Goal: Information Seeking & Learning: Learn about a topic

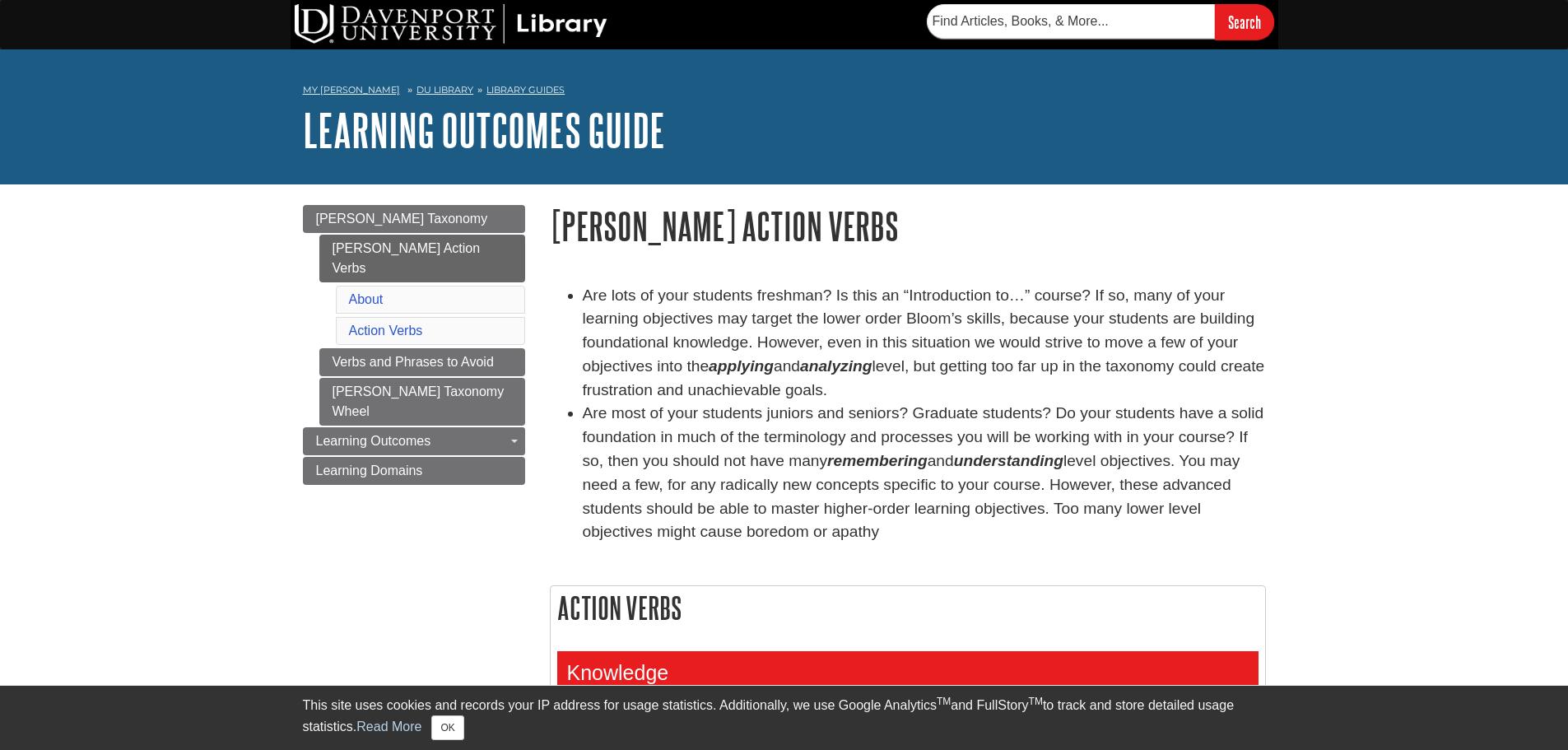
scroll to position [494, 0]
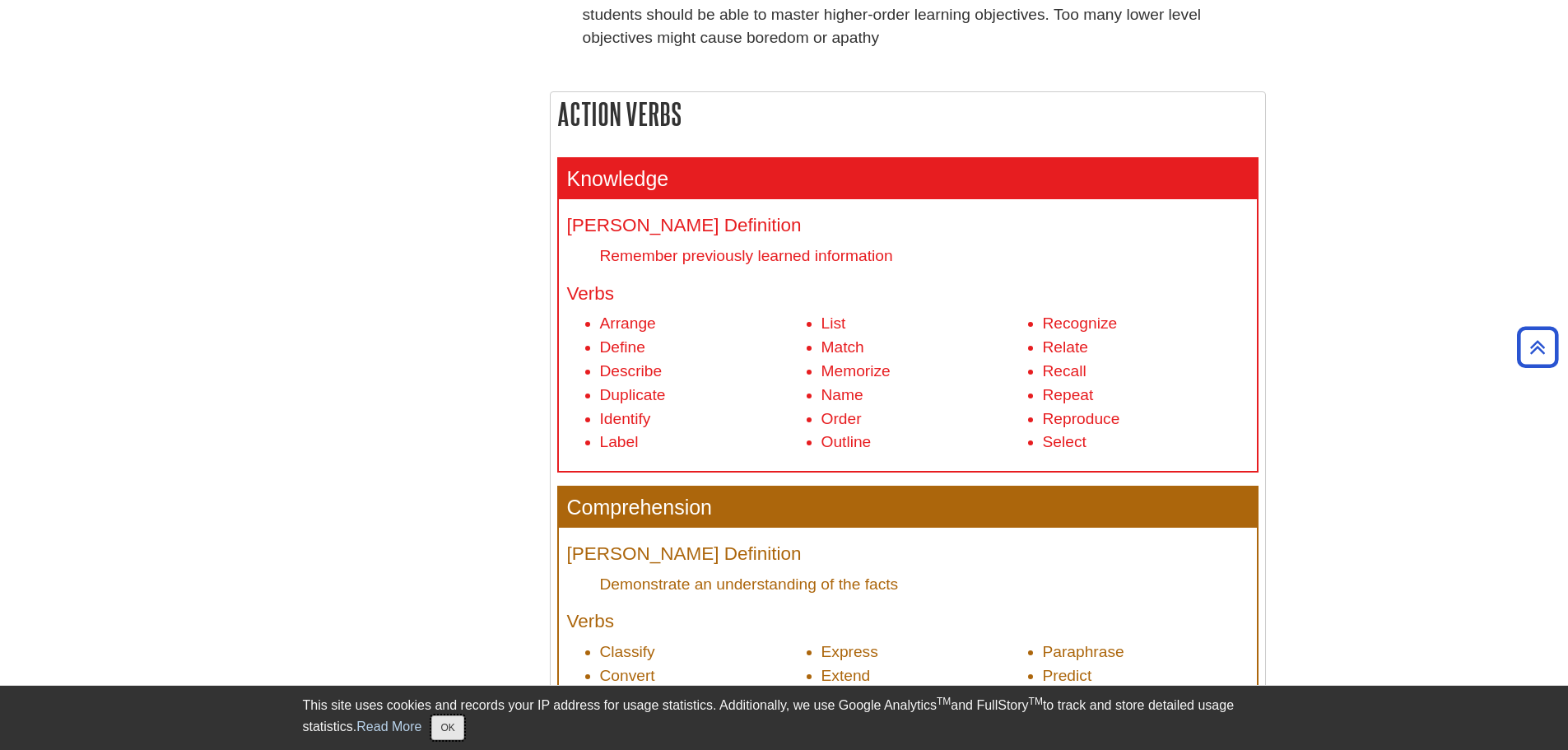
click at [452, 727] on button "OK" at bounding box center [447, 727] width 32 height 25
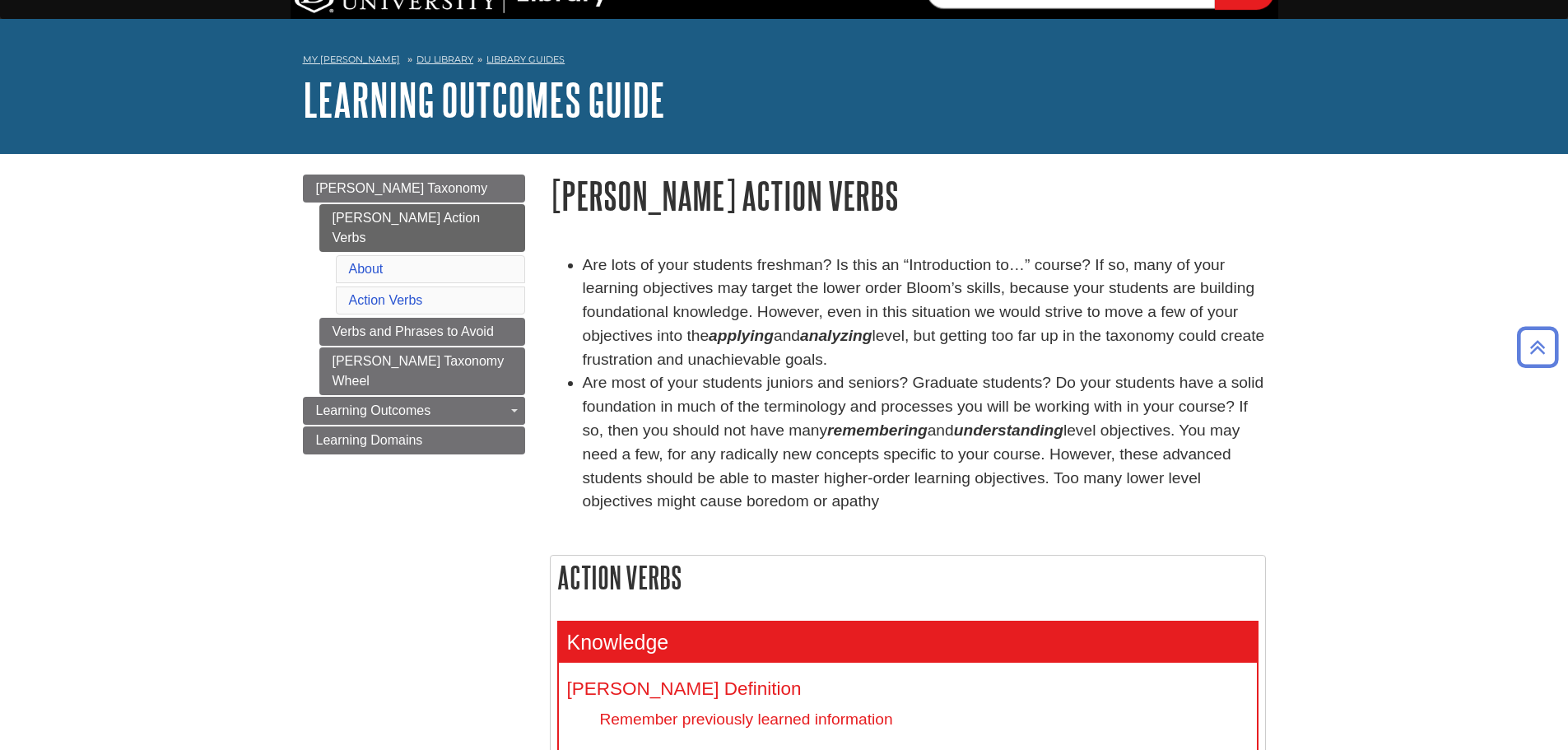
scroll to position [0, 0]
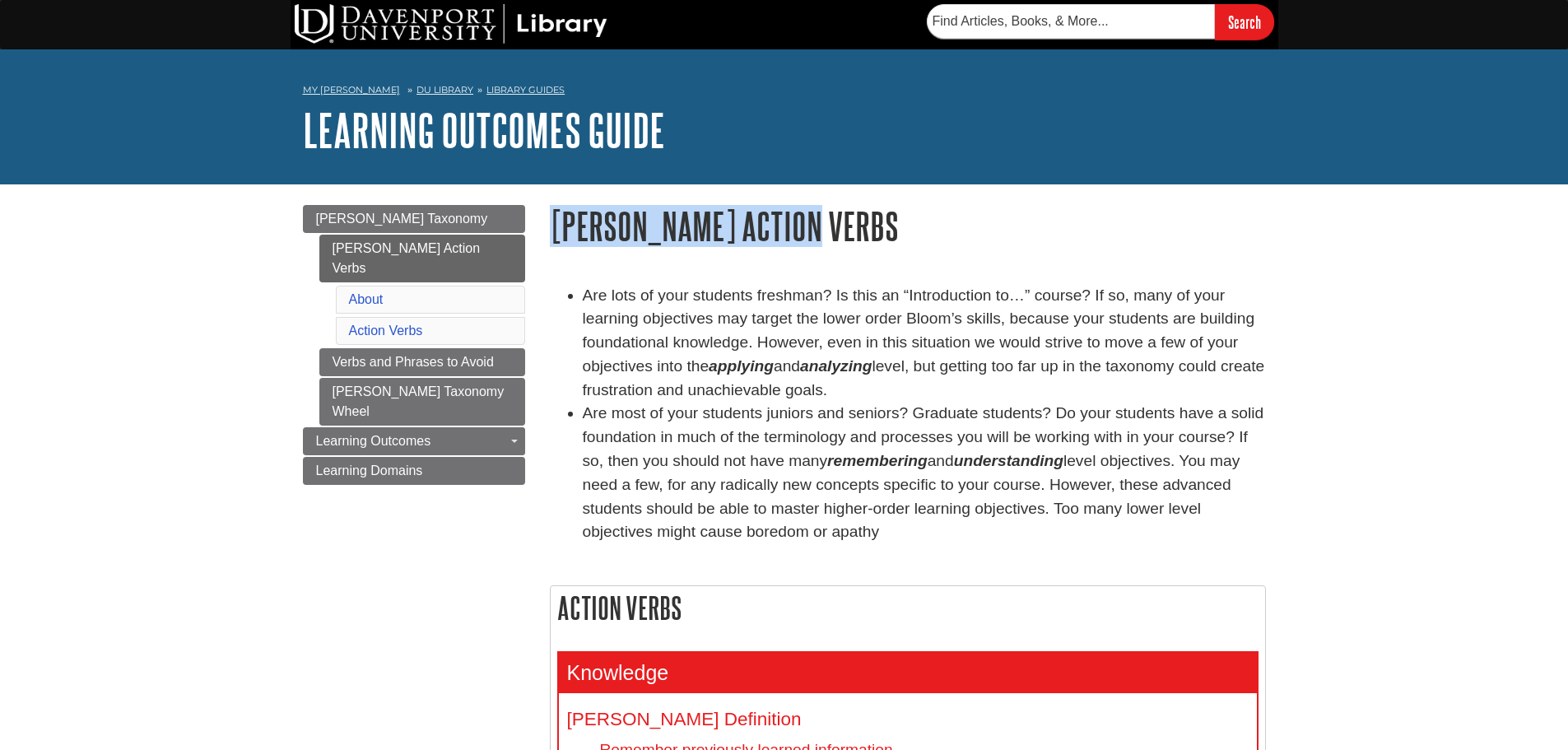
drag, startPoint x: 835, startPoint y: 236, endPoint x: 552, endPoint y: 229, distance: 283.1
click at [552, 229] on h1 "[PERSON_NAME] Action Verbs" at bounding box center [908, 226] width 716 height 42
copy h1 "[PERSON_NAME] Action Verbs"
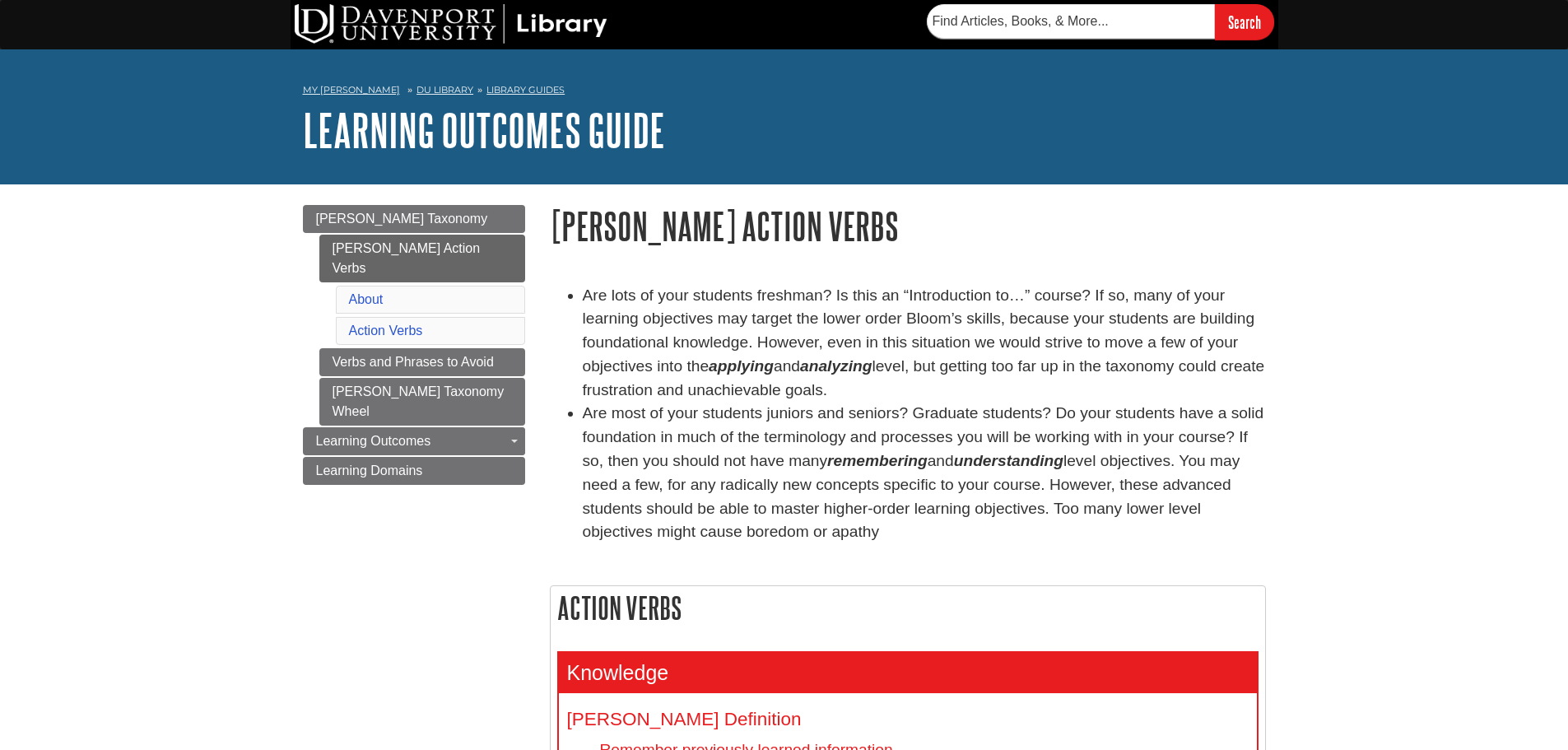
drag, startPoint x: 226, startPoint y: 287, endPoint x: 317, endPoint y: 153, distance: 162.0
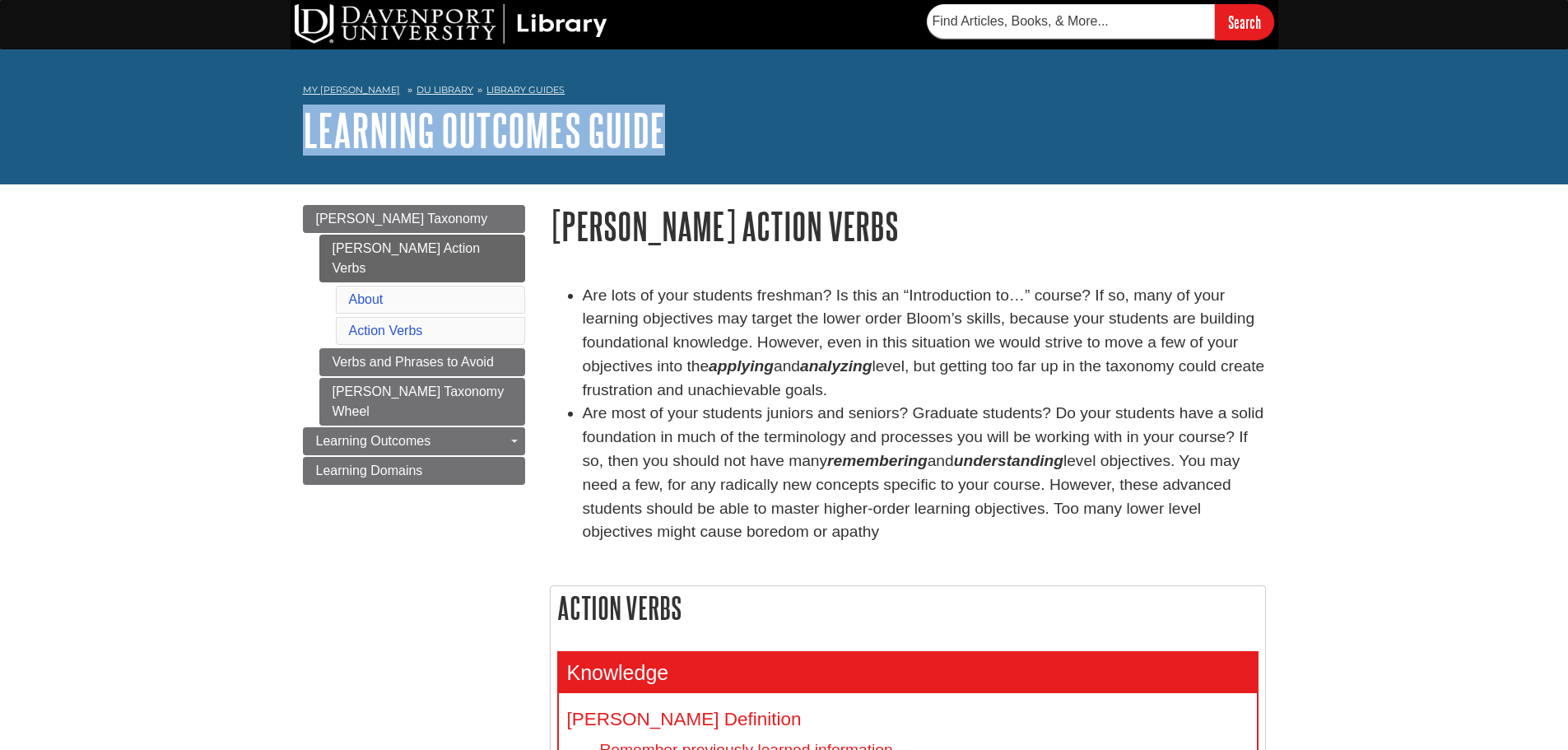
drag, startPoint x: 289, startPoint y: 129, endPoint x: 663, endPoint y: 135, distance: 374.0
click at [663, 135] on div "My Davenport DU Library Library Guides Learning Outcomes Guide Bloom's Action V…" at bounding box center [784, 118] width 1568 height 135
copy link "Learning Outcomes Guide"
click at [443, 135] on link "Learning Outcomes Guide" at bounding box center [484, 129] width 363 height 51
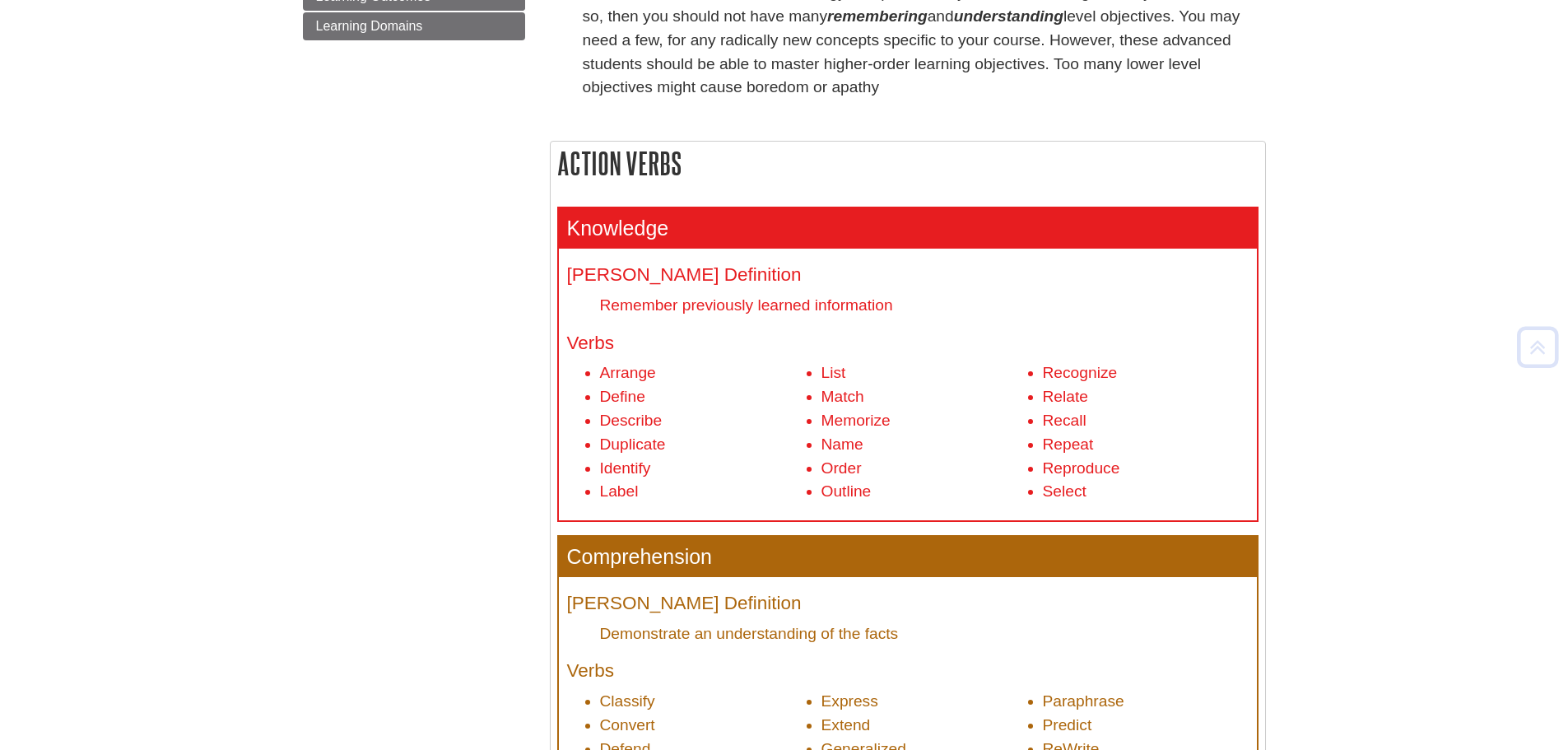
scroll to position [494, 0]
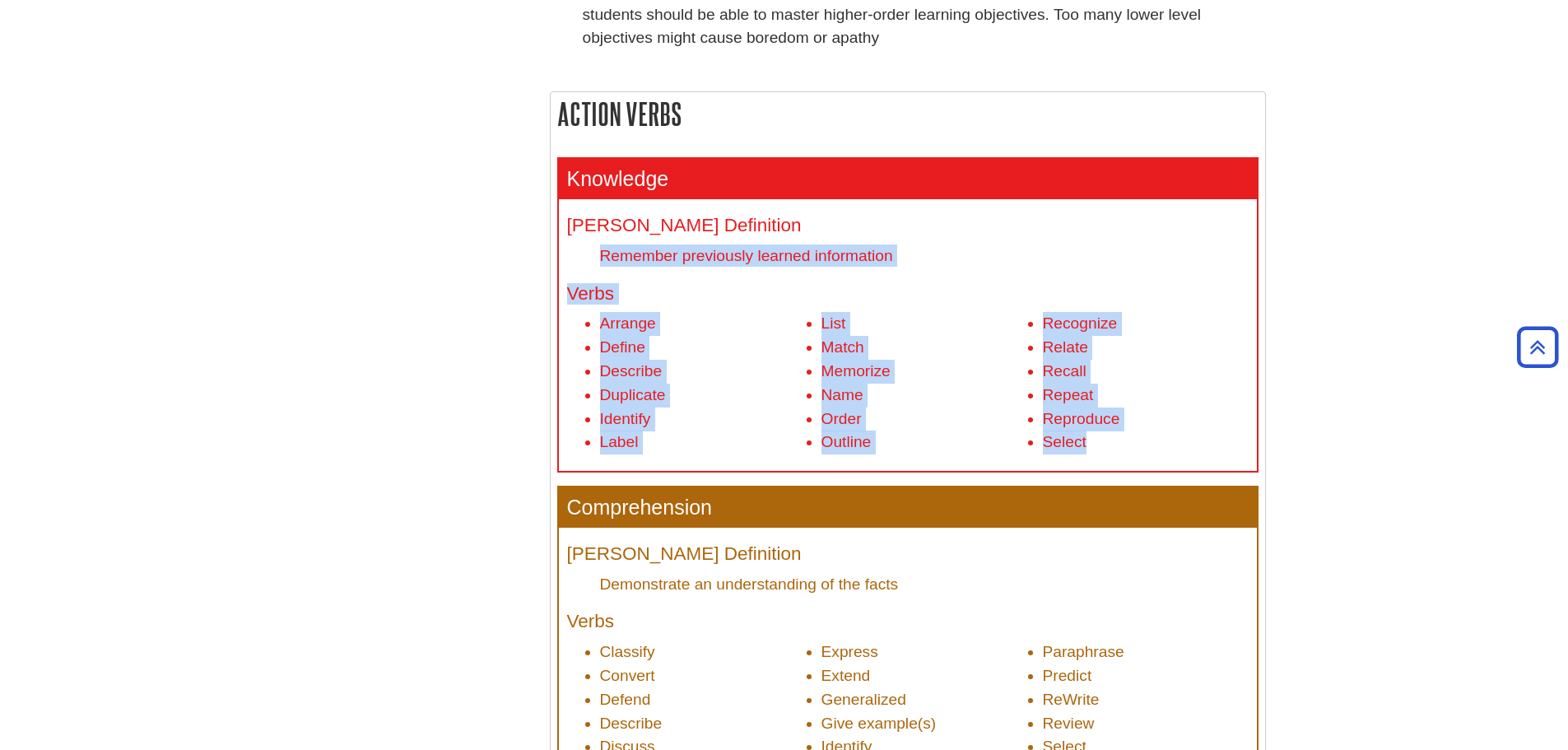
drag, startPoint x: 1125, startPoint y: 459, endPoint x: 576, endPoint y: 247, distance: 588.5
click at [576, 247] on div "Bloom's Definition Remember previously learned information Verbs Arrange Define…" at bounding box center [908, 335] width 698 height 272
copy div "Remember previously learned information Verbs Arrange Define Describe Duplicate…"
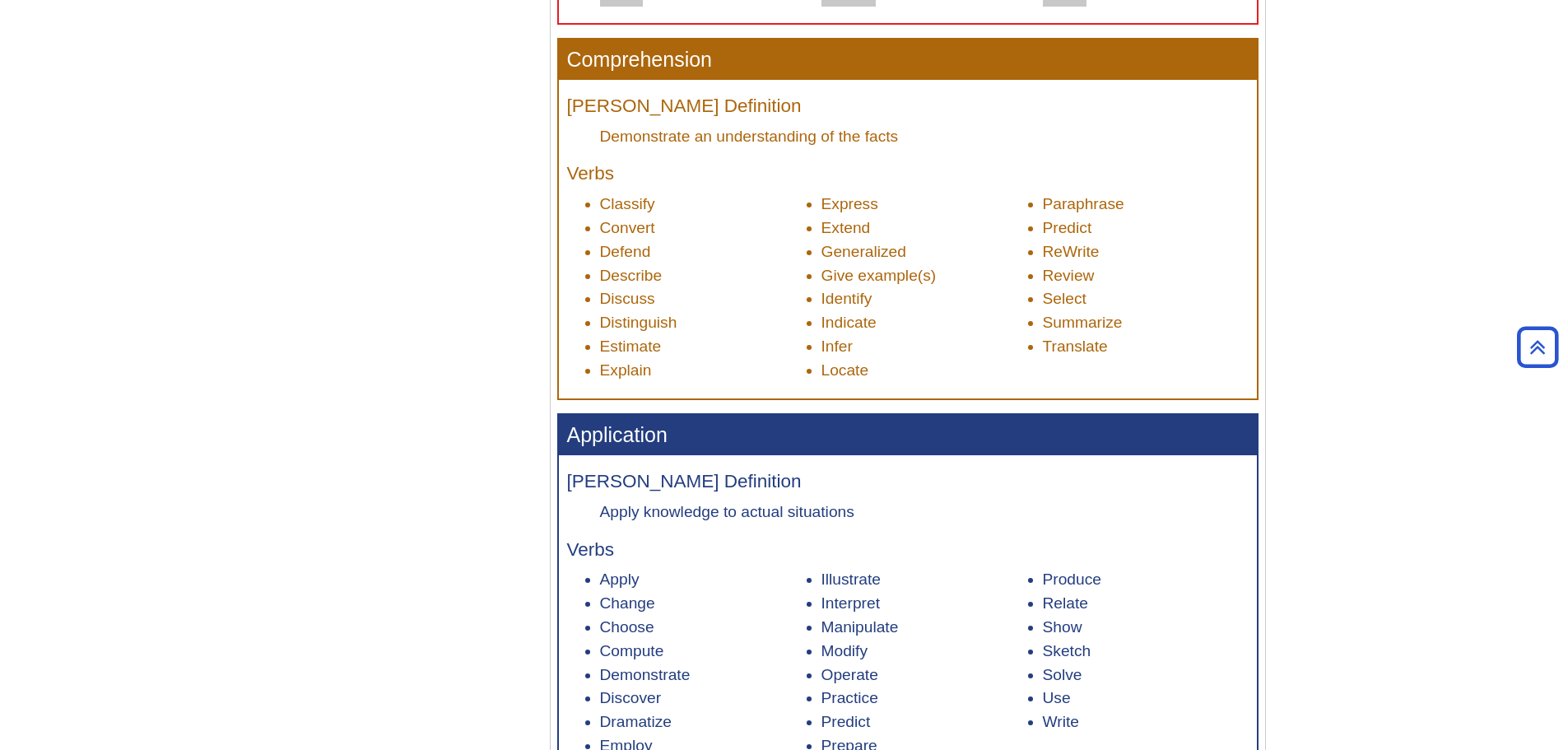
scroll to position [987, 0]
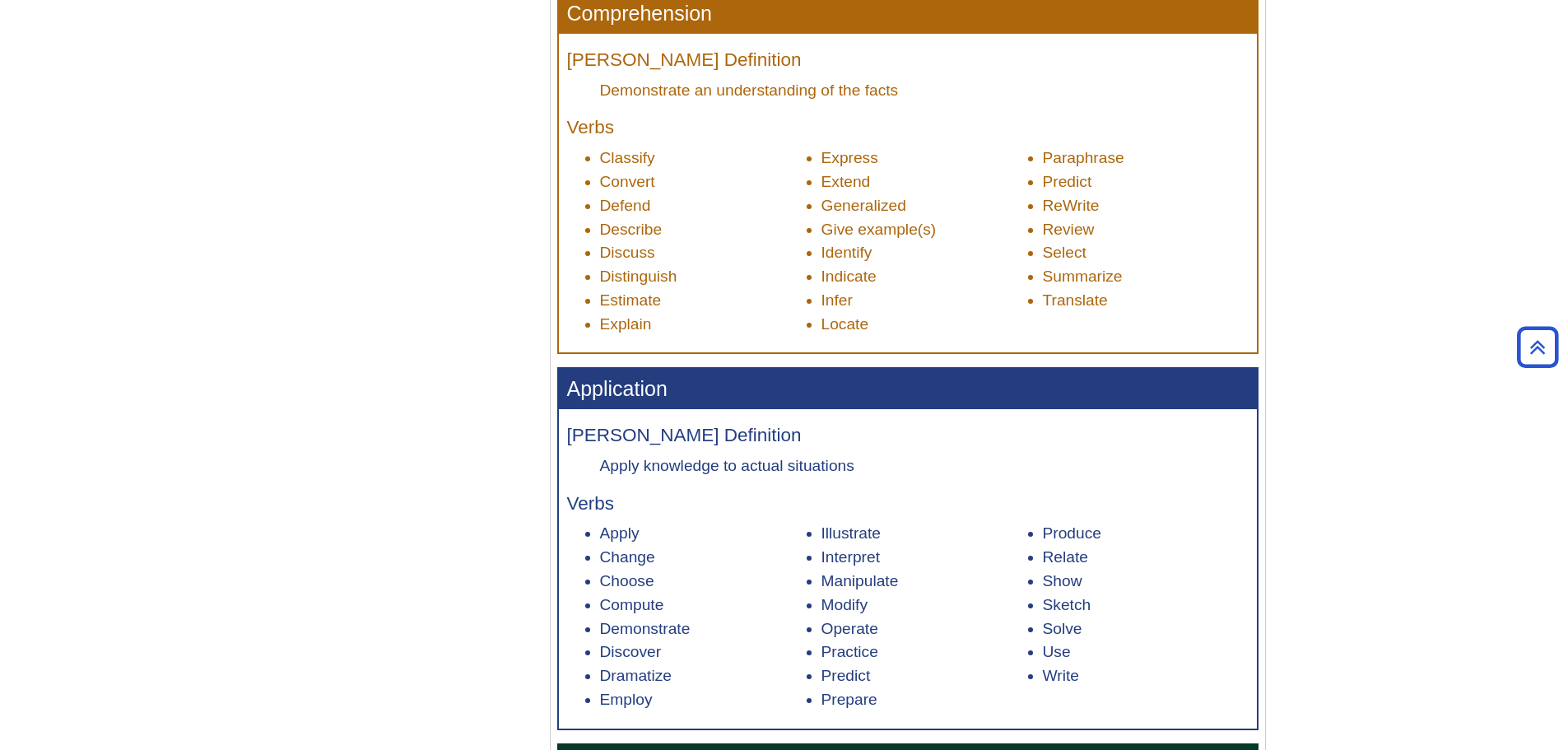
drag, startPoint x: 670, startPoint y: 388, endPoint x: 548, endPoint y: 389, distance: 122.0
click at [548, 389] on div "Are lots of your students freshman? Is this an “Introduction to…” course? If so…" at bounding box center [909, 657] width 741 height 2756
click at [636, 392] on h3 "Application" at bounding box center [908, 388] width 698 height 40
drag, startPoint x: 665, startPoint y: 392, endPoint x: 562, endPoint y: 393, distance: 103.0
click at [562, 393] on h3 "Application" at bounding box center [908, 388] width 698 height 40
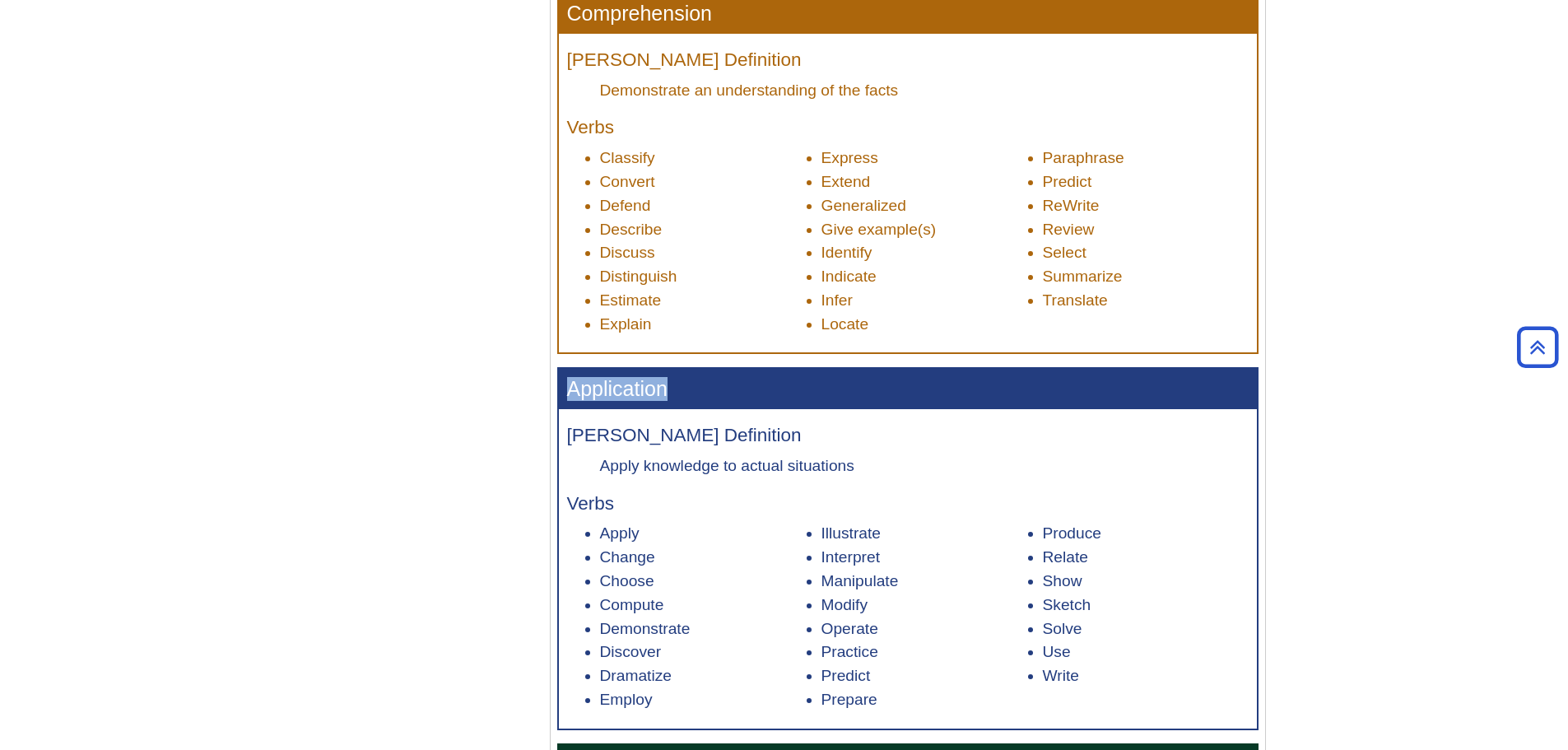
copy h3 "Application"
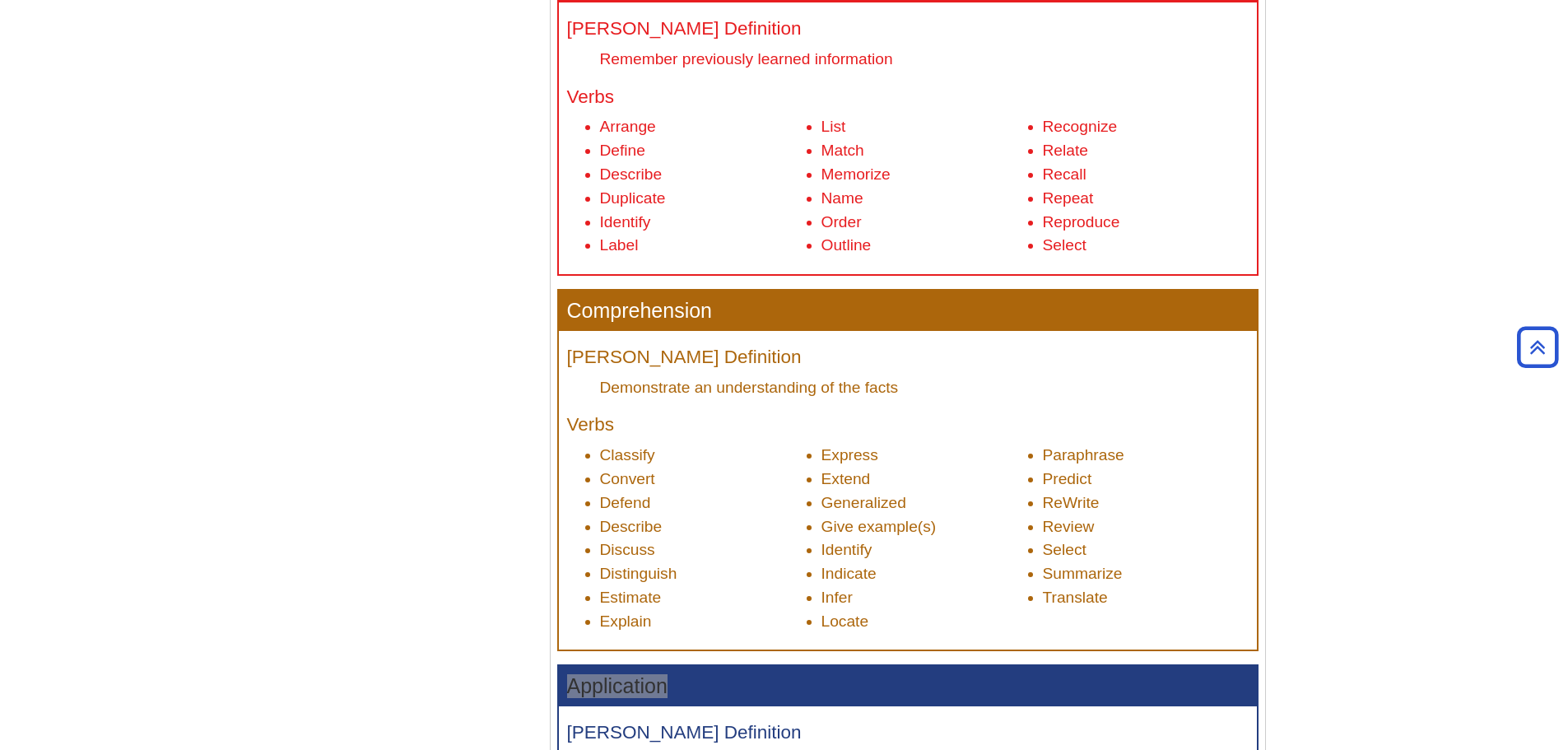
scroll to position [817, 0]
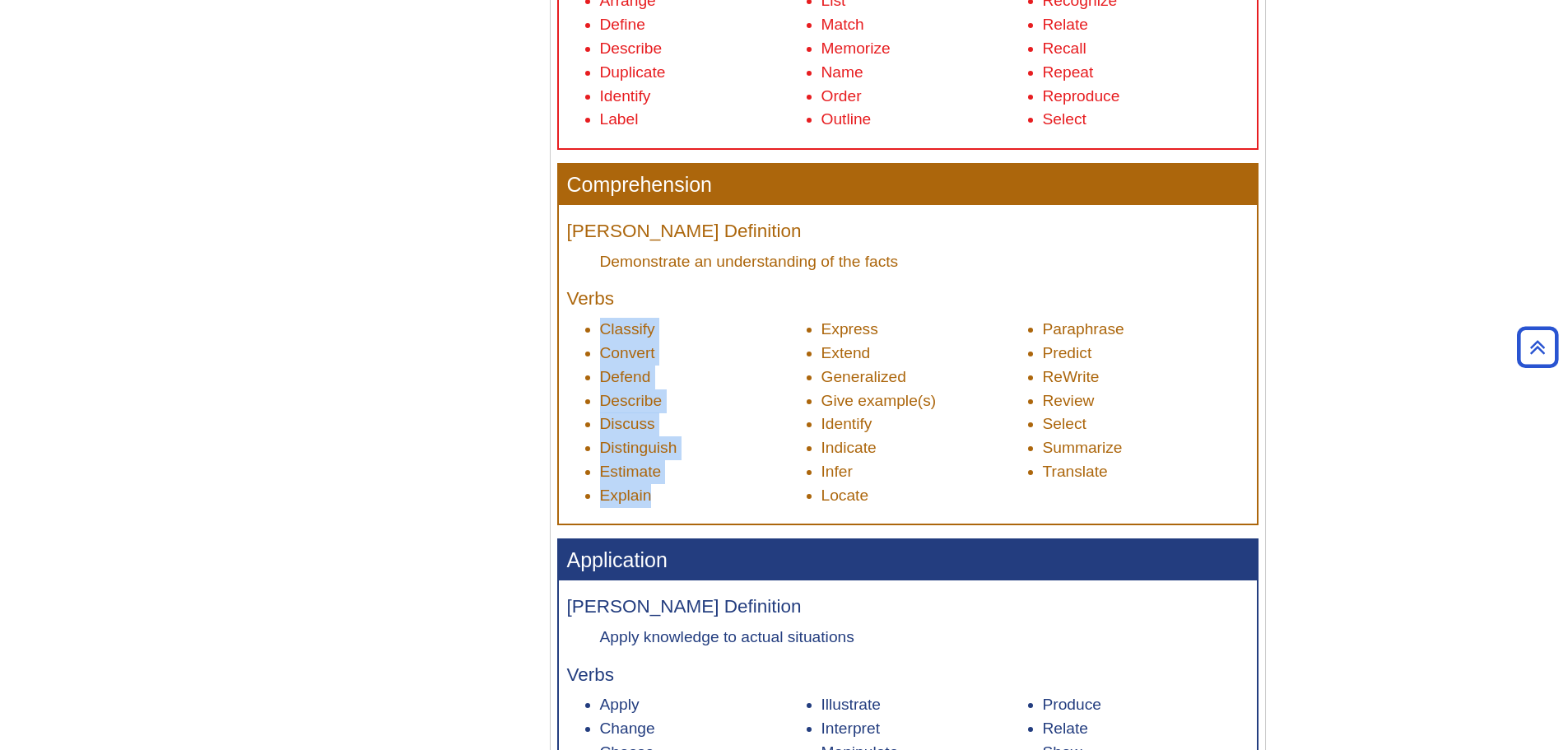
drag, startPoint x: 655, startPoint y: 497, endPoint x: 596, endPoint y: 333, distance: 174.3
click at [596, 333] on ul "Classify Convert Defend Describe Discuss Distinguish Estimate Explain Express E…" at bounding box center [908, 412] width 681 height 189
copy ul "Classify Convert Defend Describe Discuss Distinguish Estimate Explain"
click at [619, 326] on li "Classify" at bounding box center [702, 330] width 206 height 24
click at [624, 350] on li "Convert" at bounding box center [702, 354] width 206 height 24
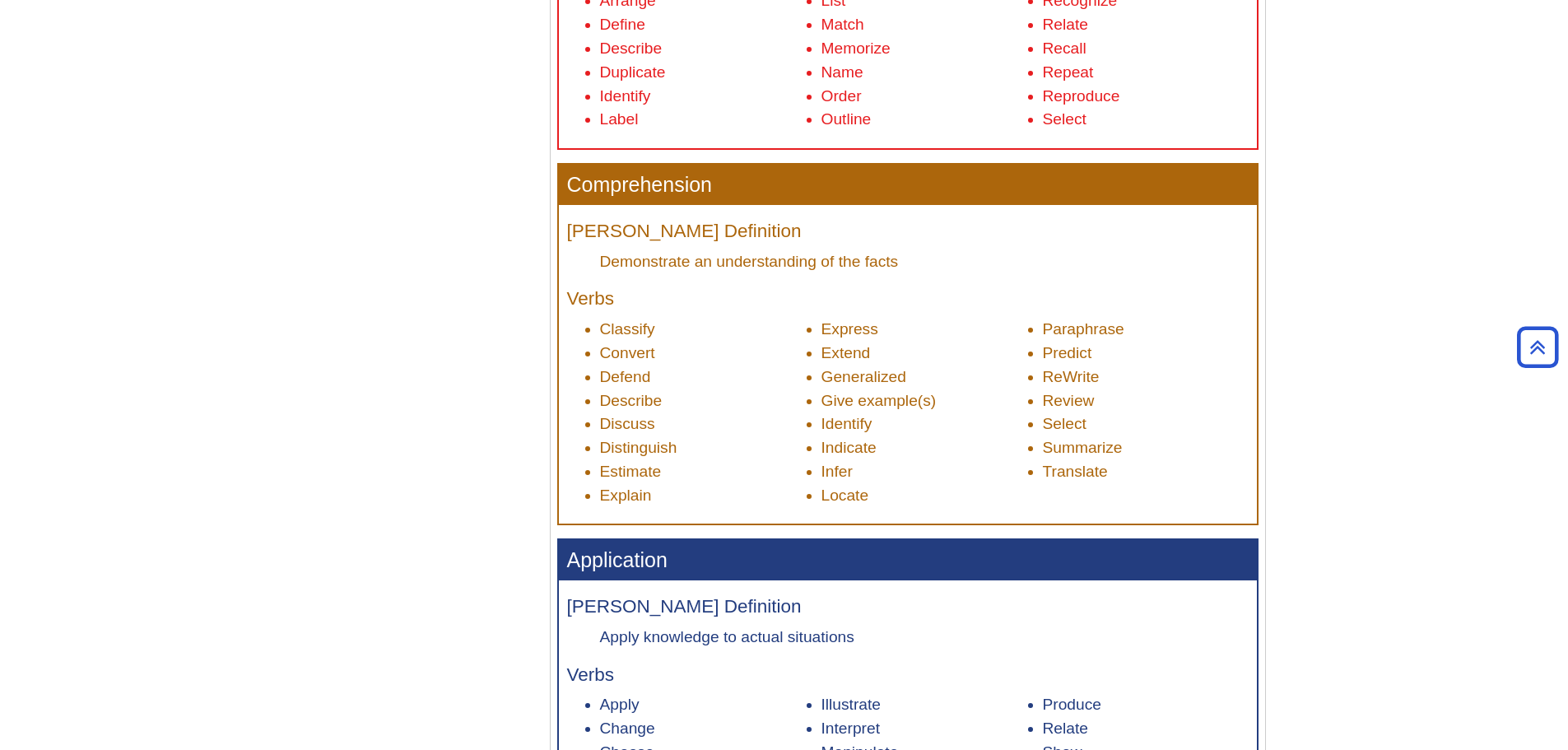
click at [631, 373] on li "Defend" at bounding box center [702, 377] width 206 height 24
click at [631, 401] on li "Describe" at bounding box center [702, 401] width 206 height 24
click at [631, 421] on li "Discuss" at bounding box center [702, 424] width 206 height 24
click at [628, 455] on li "Distinguish" at bounding box center [702, 448] width 206 height 24
click at [623, 471] on li "Estimate" at bounding box center [702, 472] width 206 height 24
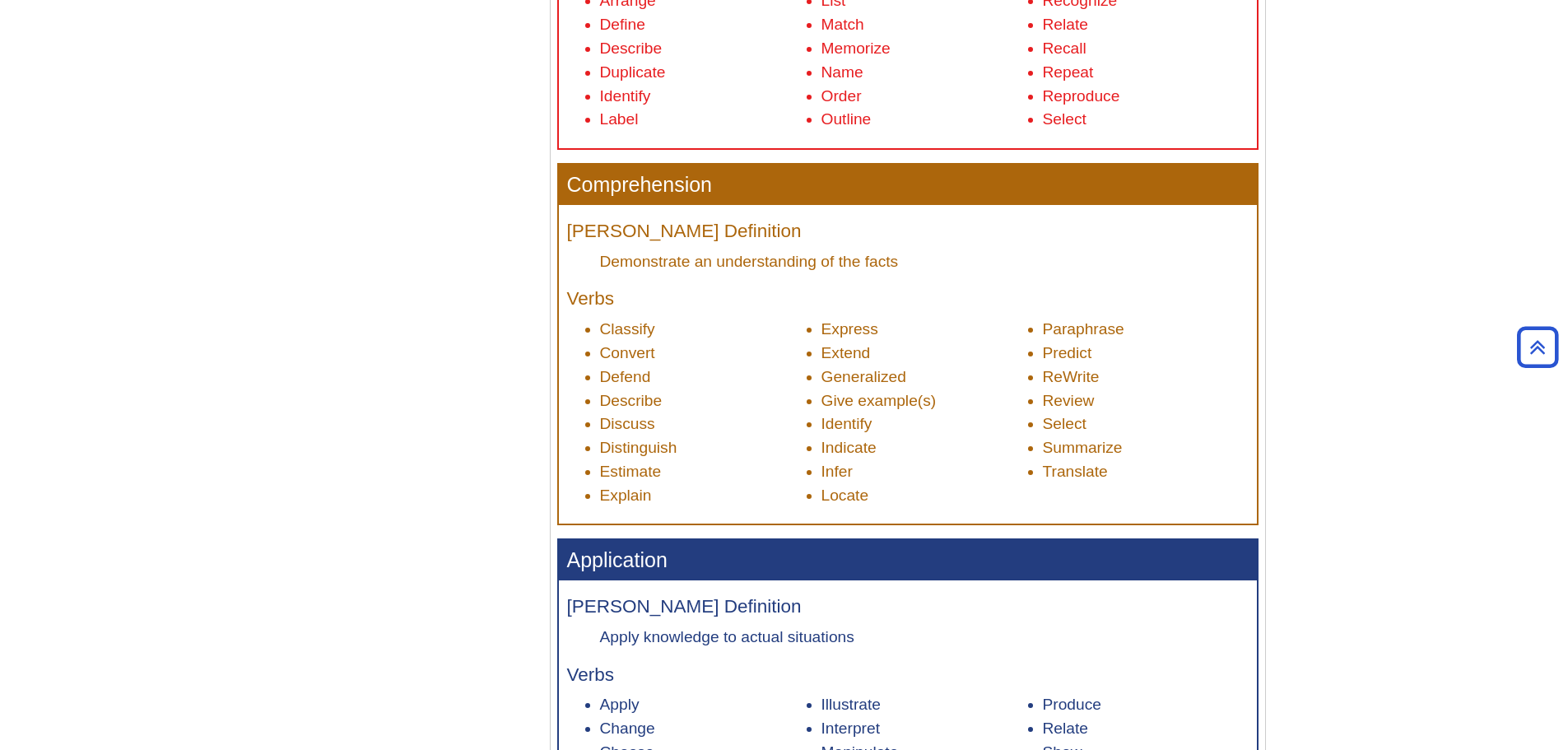
click at [619, 493] on li "Explain" at bounding box center [702, 496] width 206 height 24
drag, startPoint x: 696, startPoint y: 518, endPoint x: 694, endPoint y: 528, distance: 10.2
click at [696, 520] on div "Bloom's Definition Demonstrate an understanding of the facts Verbs Classify Con…" at bounding box center [908, 365] width 698 height 319
drag, startPoint x: 665, startPoint y: 500, endPoint x: 571, endPoint y: 327, distance: 196.9
click at [587, 323] on ul "Classify Convert Defend Describe Discuss Distinguish Estimate Explain Express E…" at bounding box center [908, 412] width 681 height 189
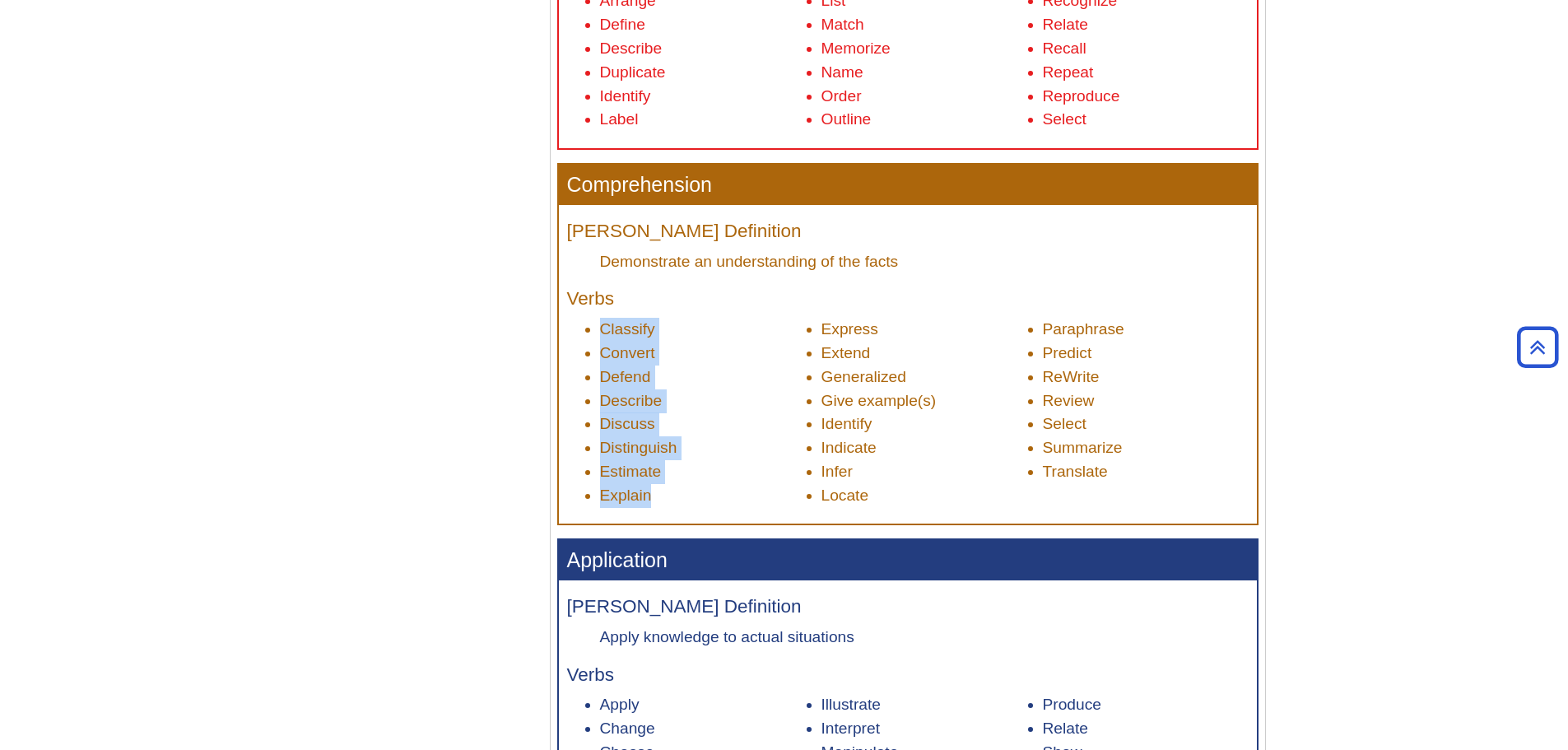
copy ul "Classify Convert Defend Describe Discuss Distinguish Estimate Explain"
click at [877, 232] on h4 "Bloom's Definition" at bounding box center [908, 231] width 681 height 21
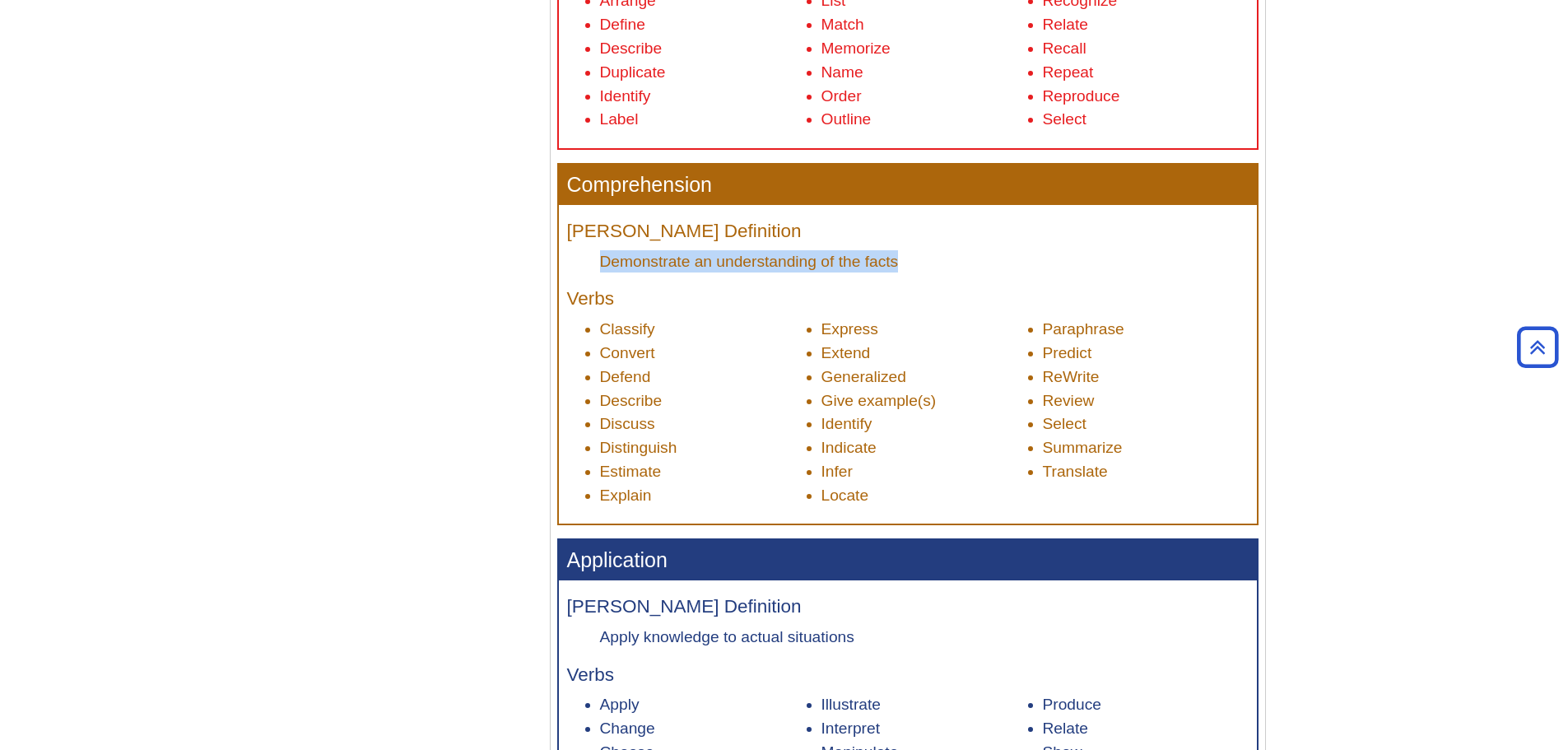
drag, startPoint x: 913, startPoint y: 268, endPoint x: 603, endPoint y: 260, distance: 310.1
click at [603, 260] on dd "Demonstrate an understanding of the facts" at bounding box center [923, 261] width 649 height 22
copy dd "Demonstrate an understanding of the facts"
click at [685, 562] on h3 "Application" at bounding box center [908, 560] width 698 height 40
drag, startPoint x: 680, startPoint y: 559, endPoint x: 560, endPoint y: 565, distance: 120.1
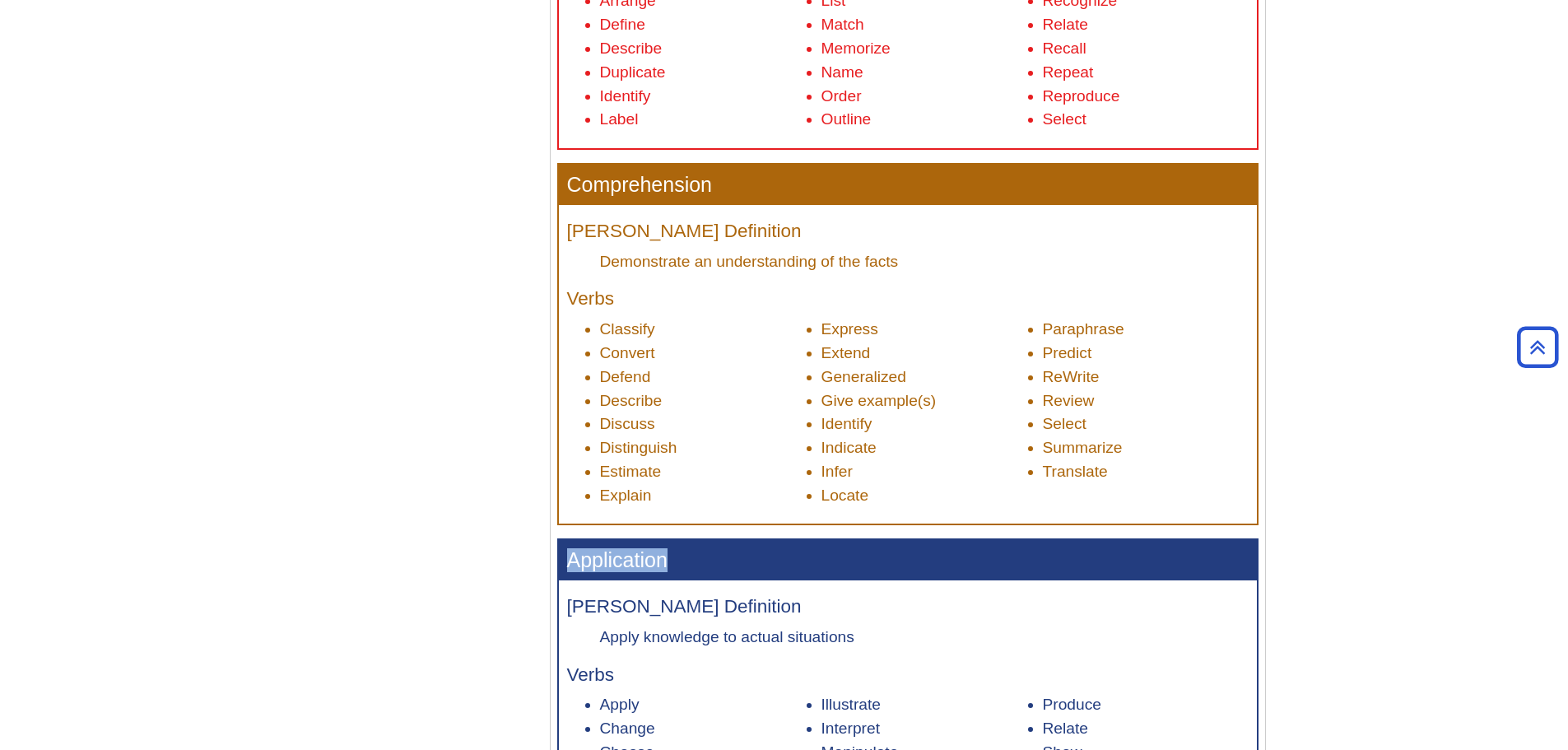
click at [560, 565] on h3 "Application" at bounding box center [908, 560] width 698 height 40
copy h3 "Application"
drag, startPoint x: 870, startPoint y: 638, endPoint x: 600, endPoint y: 635, distance: 270.0
click at [600, 635] on dd "Apply knowledge to actual situations" at bounding box center [923, 636] width 649 height 22
copy dd "Apply knowledge to actual situations"
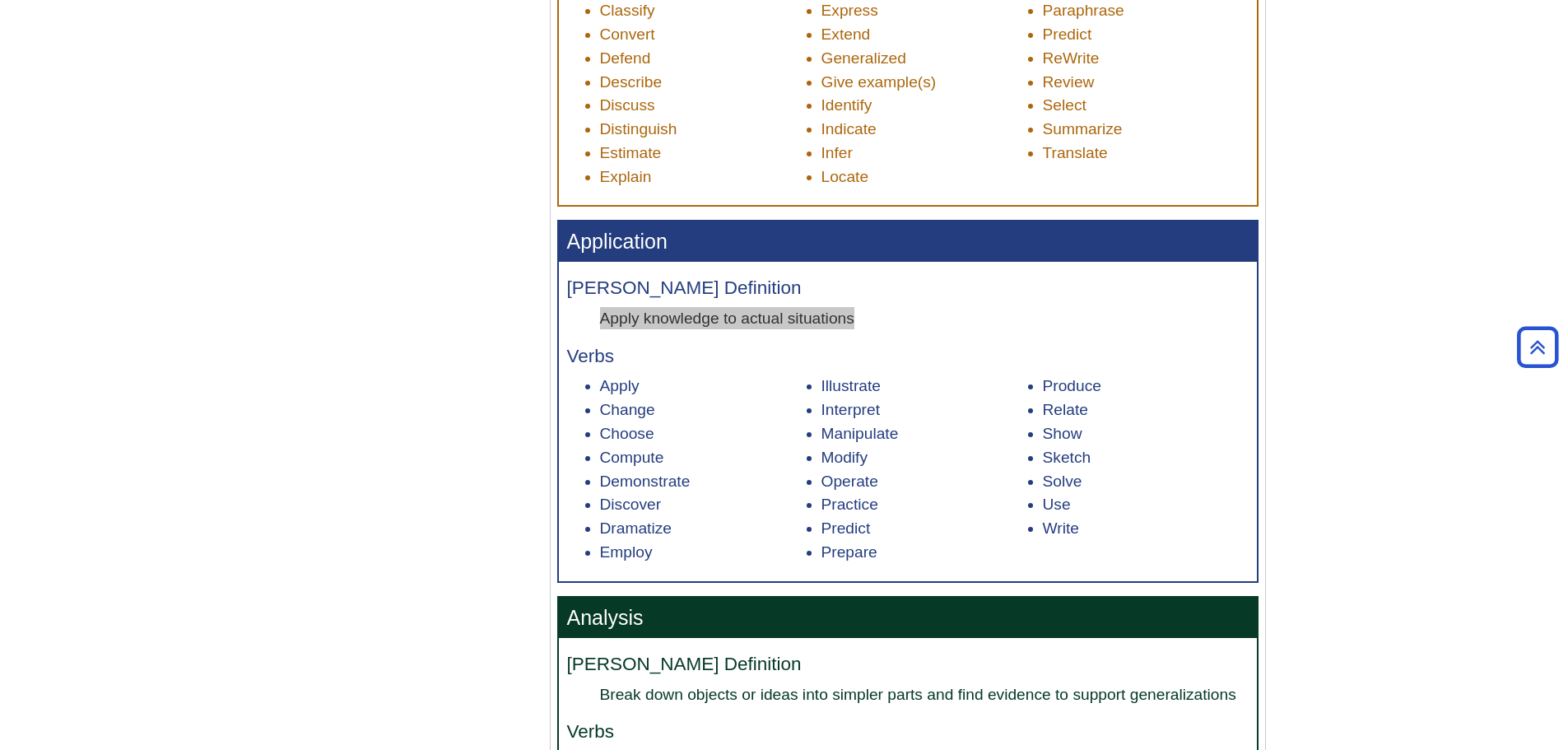
scroll to position [1145, 0]
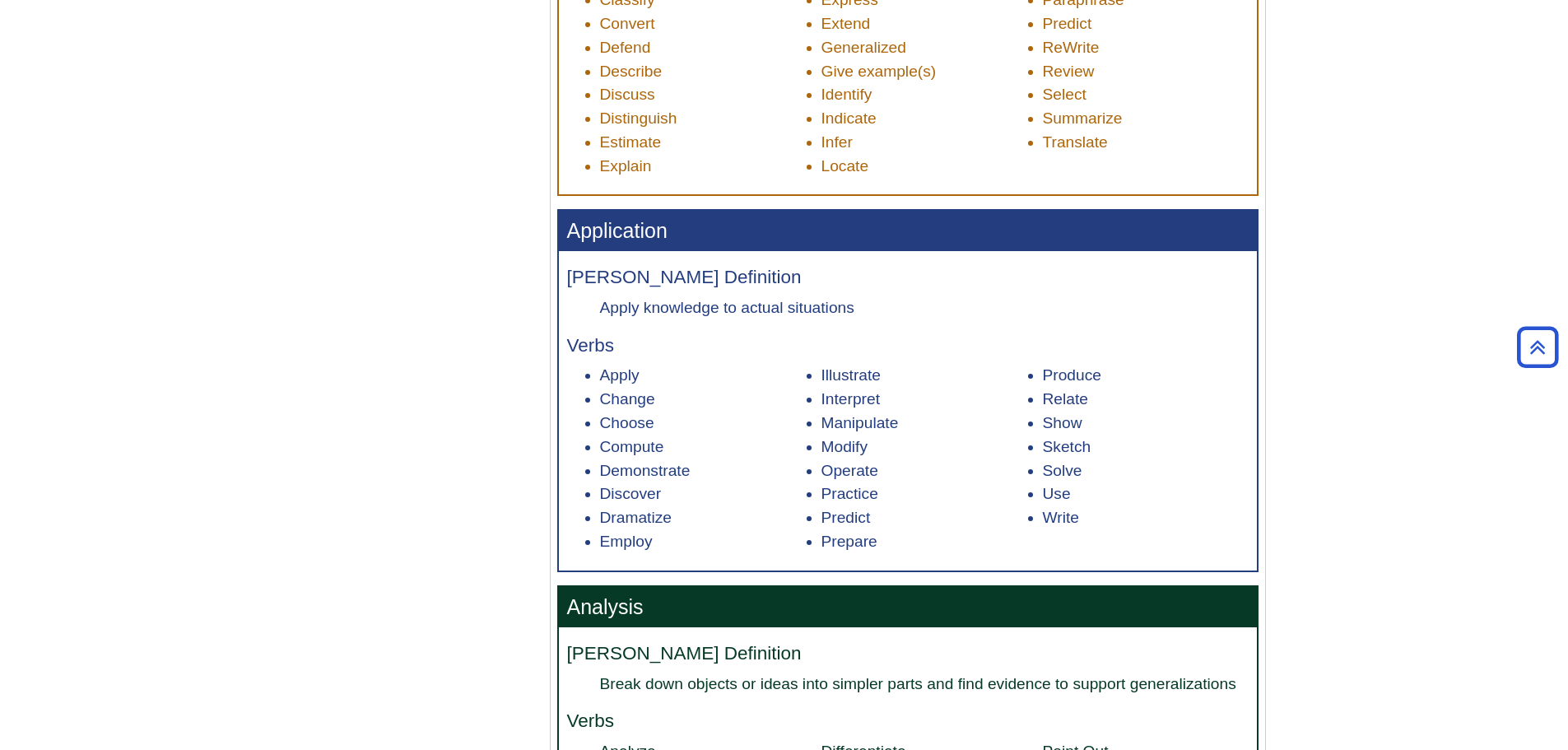
click at [622, 375] on li "Apply" at bounding box center [702, 375] width 206 height 24
click at [628, 396] on li "Change" at bounding box center [702, 399] width 206 height 24
click at [632, 424] on li "Choose" at bounding box center [702, 423] width 206 height 24
click at [636, 445] on li "Compute" at bounding box center [702, 447] width 206 height 24
click at [639, 468] on li "Demonstrate" at bounding box center [702, 471] width 206 height 24
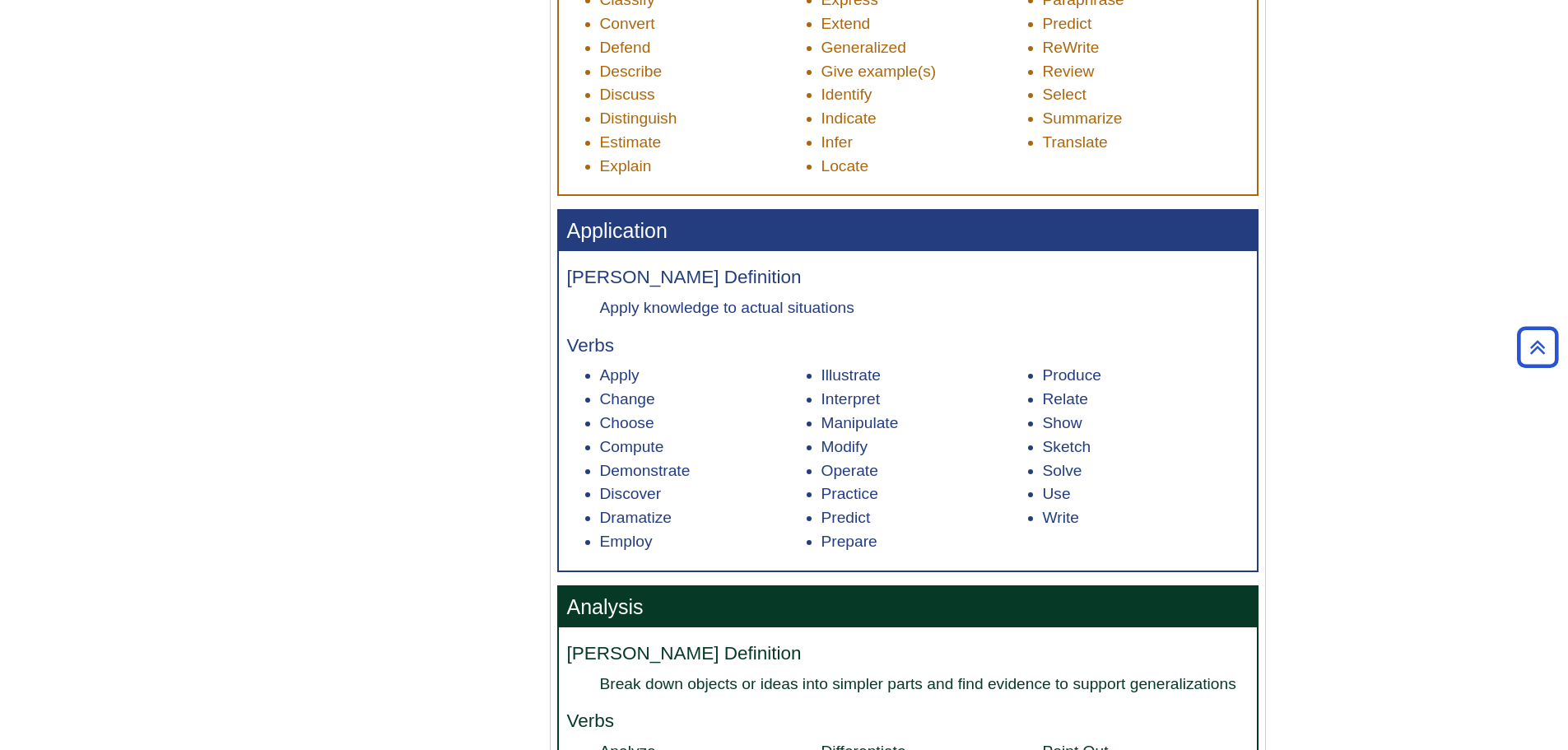
click at [639, 490] on li "Discover" at bounding box center [702, 494] width 206 height 24
click at [632, 519] on li "Dramatize" at bounding box center [702, 518] width 206 height 24
click at [633, 542] on li "Employ" at bounding box center [702, 542] width 206 height 24
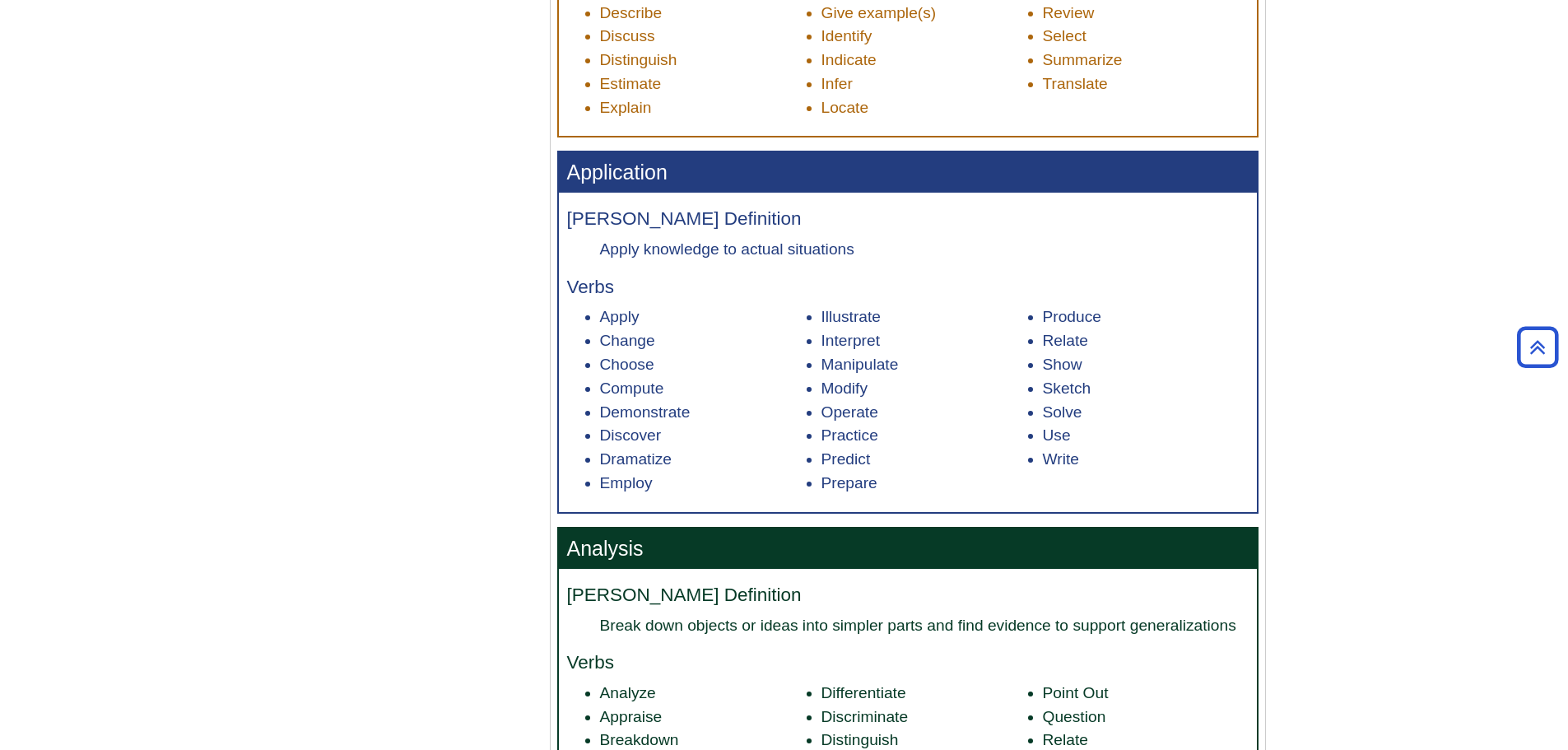
scroll to position [1228, 0]
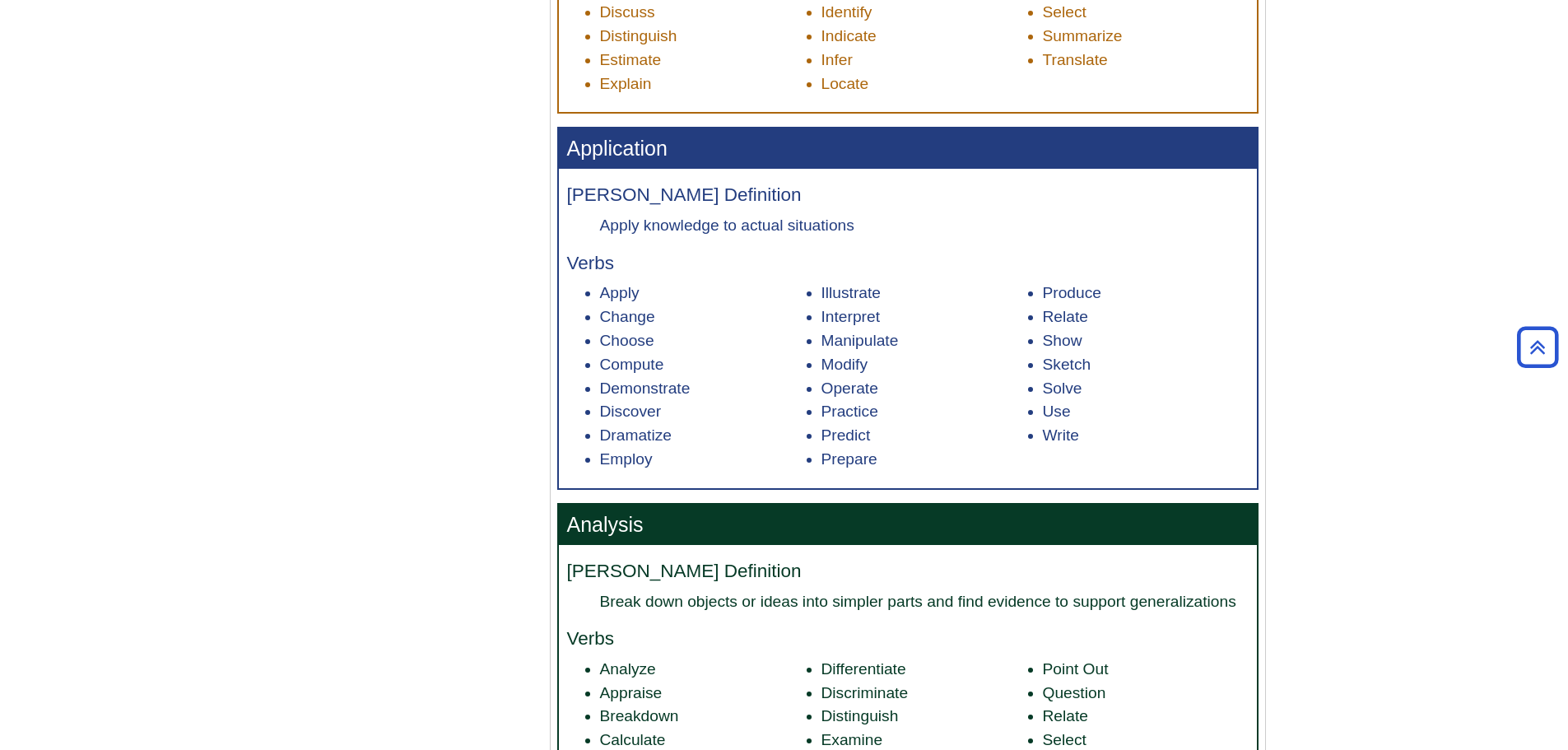
drag, startPoint x: 833, startPoint y: 239, endPoint x: 843, endPoint y: 232, distance: 12.2
click at [833, 239] on div "Bloom's Definition Apply knowledge to actual situations Verbs Apply Change Choo…" at bounding box center [908, 328] width 698 height 319
drag, startPoint x: 675, startPoint y: 147, endPoint x: 542, endPoint y: 153, distance: 133.1
click at [542, 153] on div "Are lots of your students freshman? Is this an “Introduction to…” course? If so…" at bounding box center [909, 417] width 741 height 2756
click at [594, 153] on h3 "Application" at bounding box center [908, 148] width 698 height 40
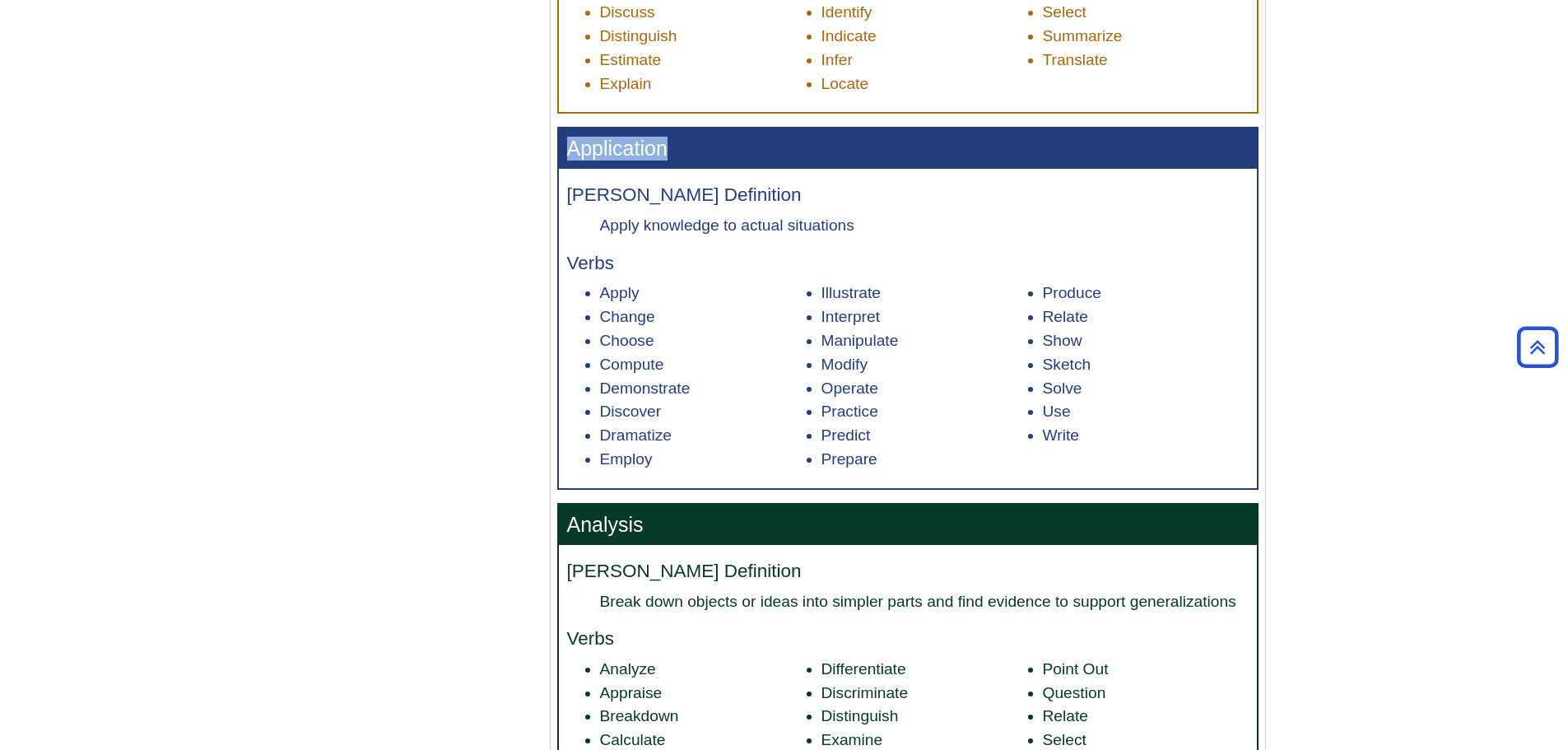
click at [595, 153] on h3 "Application" at bounding box center [908, 148] width 698 height 40
click at [766, 205] on h4 "Bloom's Definition" at bounding box center [908, 195] width 681 height 21
drag, startPoint x: 855, startPoint y: 226, endPoint x: 599, endPoint y: 225, distance: 256.0
click at [599, 225] on dl "Bloom's Definition Apply knowledge to actual situations" at bounding box center [908, 210] width 681 height 51
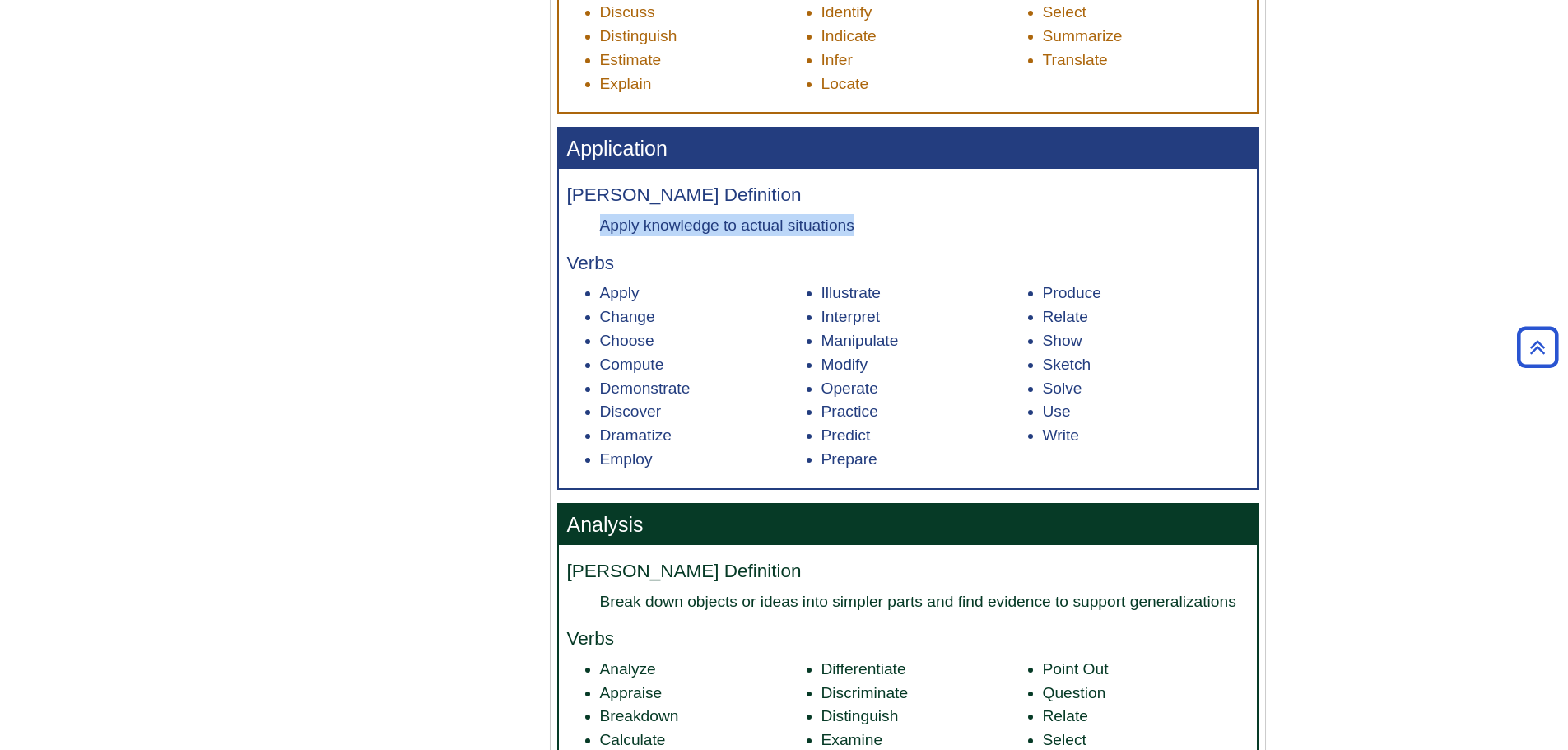
copy dd "Apply knowledge to actual situations"
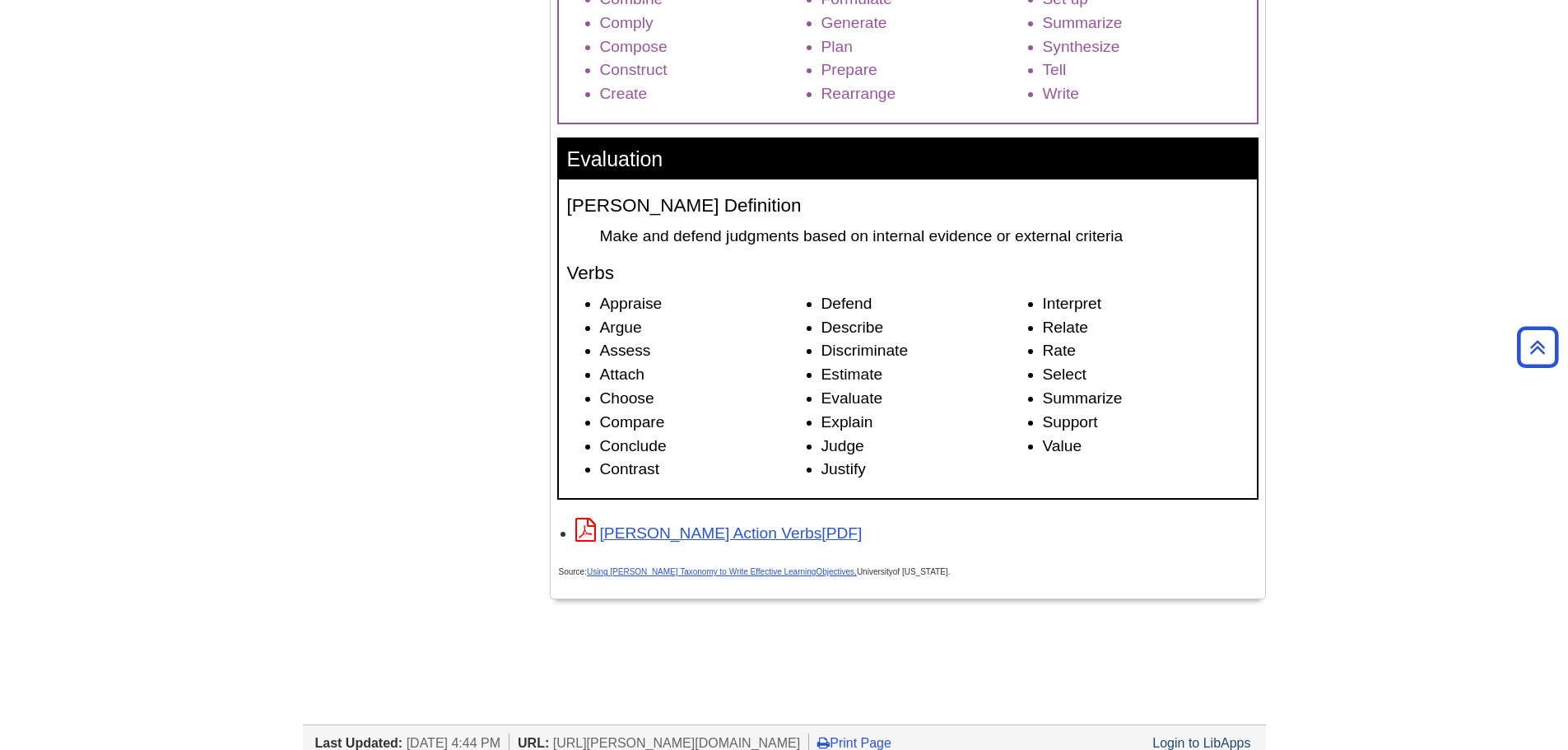
scroll to position [2215, 0]
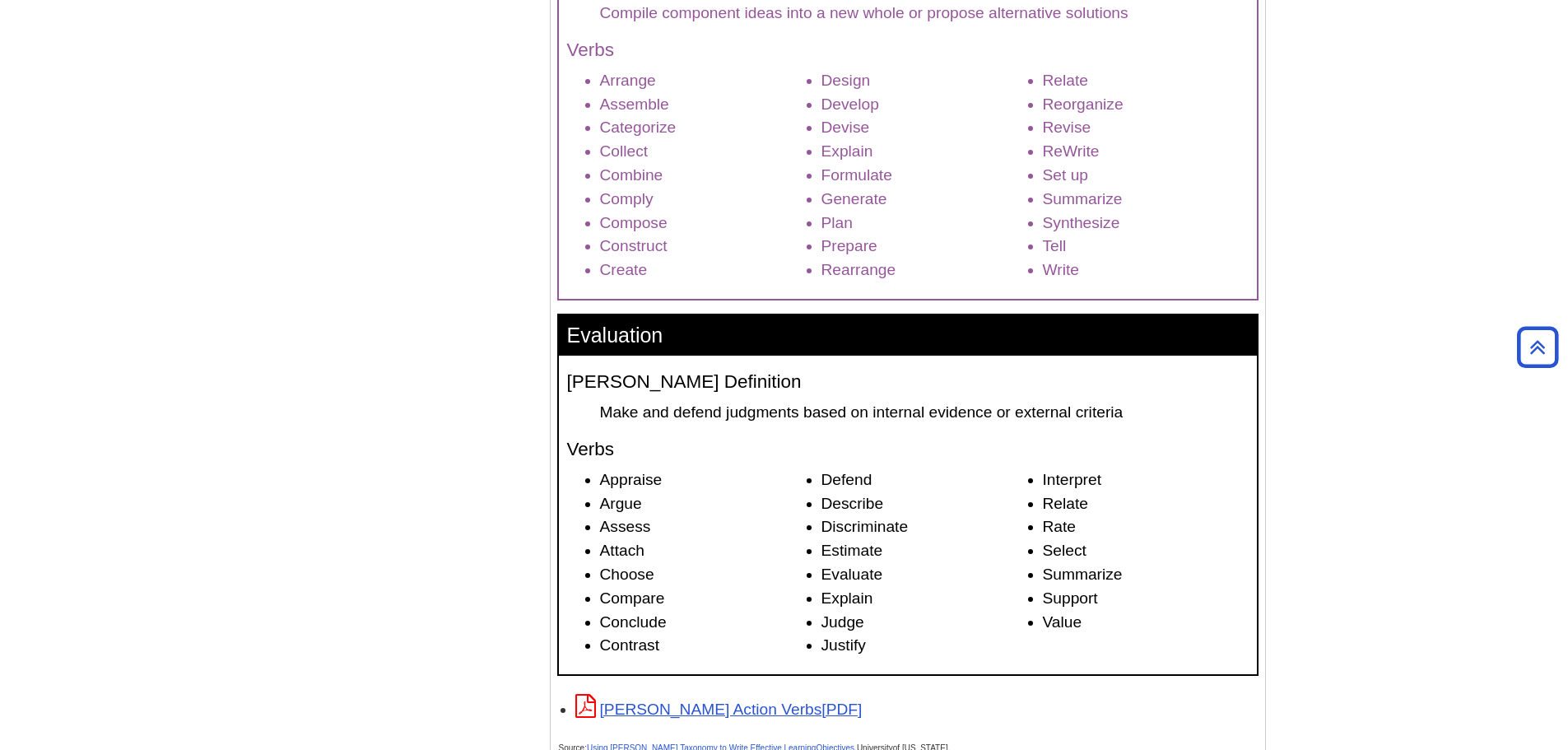
click at [1108, 627] on li "Value" at bounding box center [1146, 623] width 206 height 24
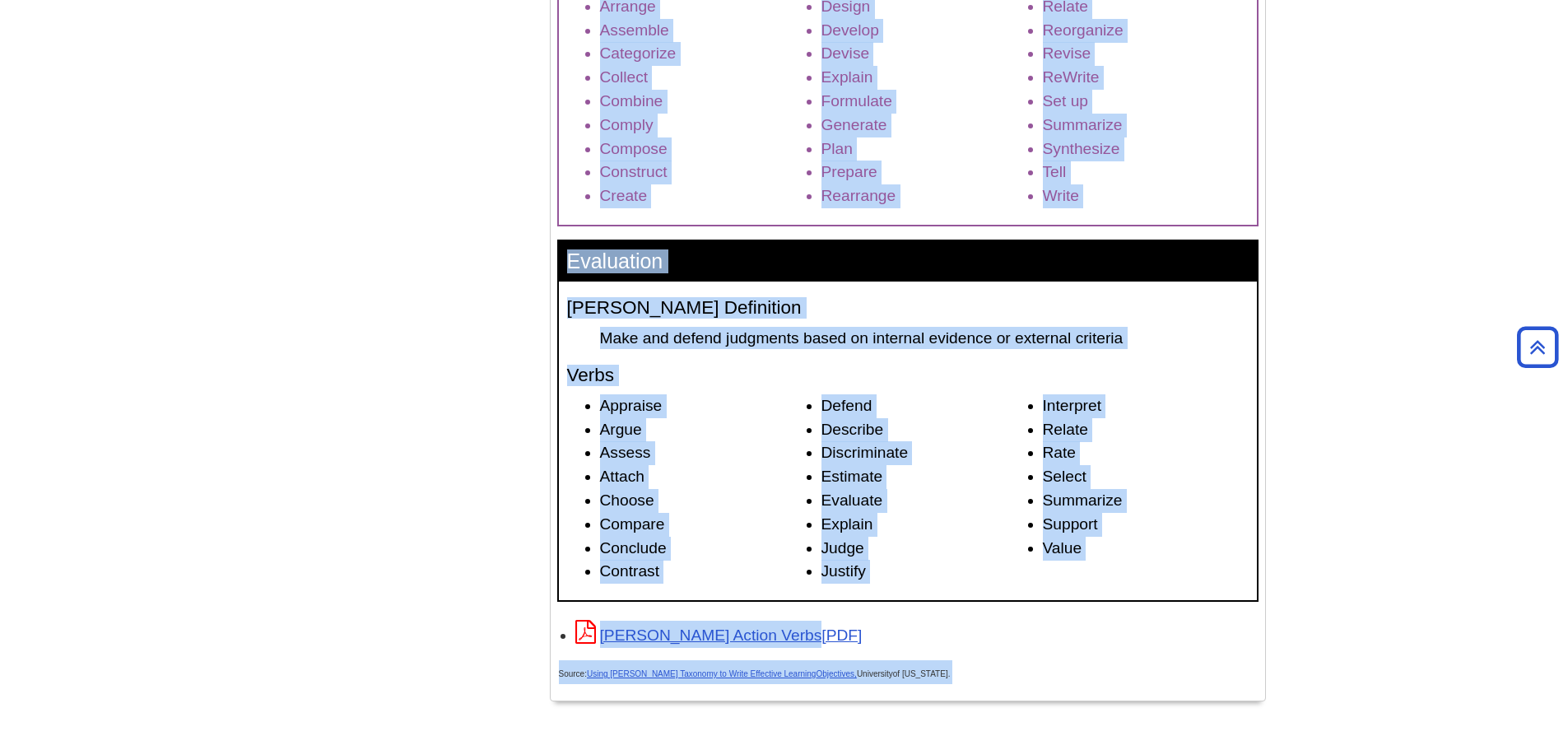
scroll to position [2379, 0]
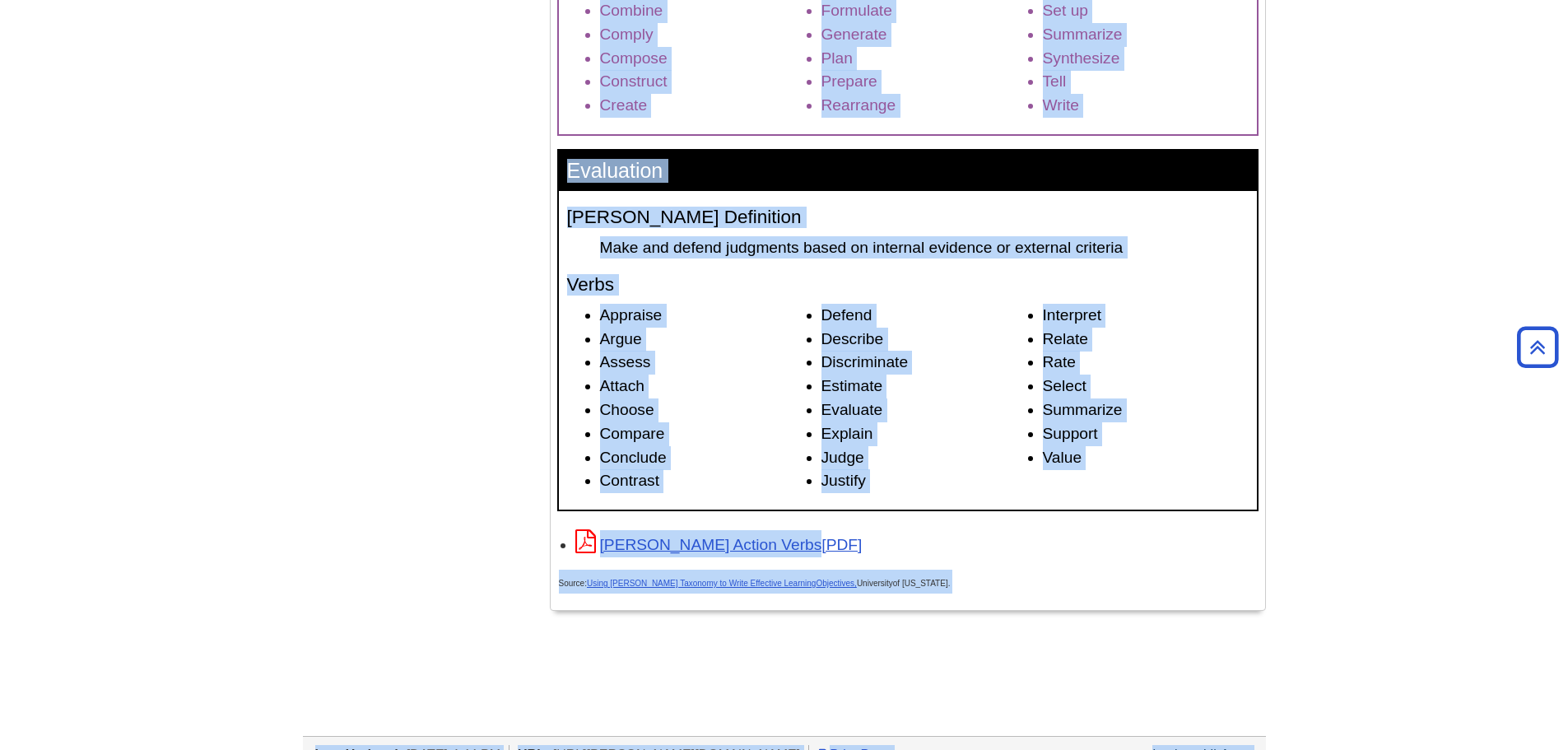
click at [1112, 477] on ul "Appraise Argue Assess Attach Choose Compare Conclude Contrast Defend Describe D…" at bounding box center [908, 398] width 681 height 189
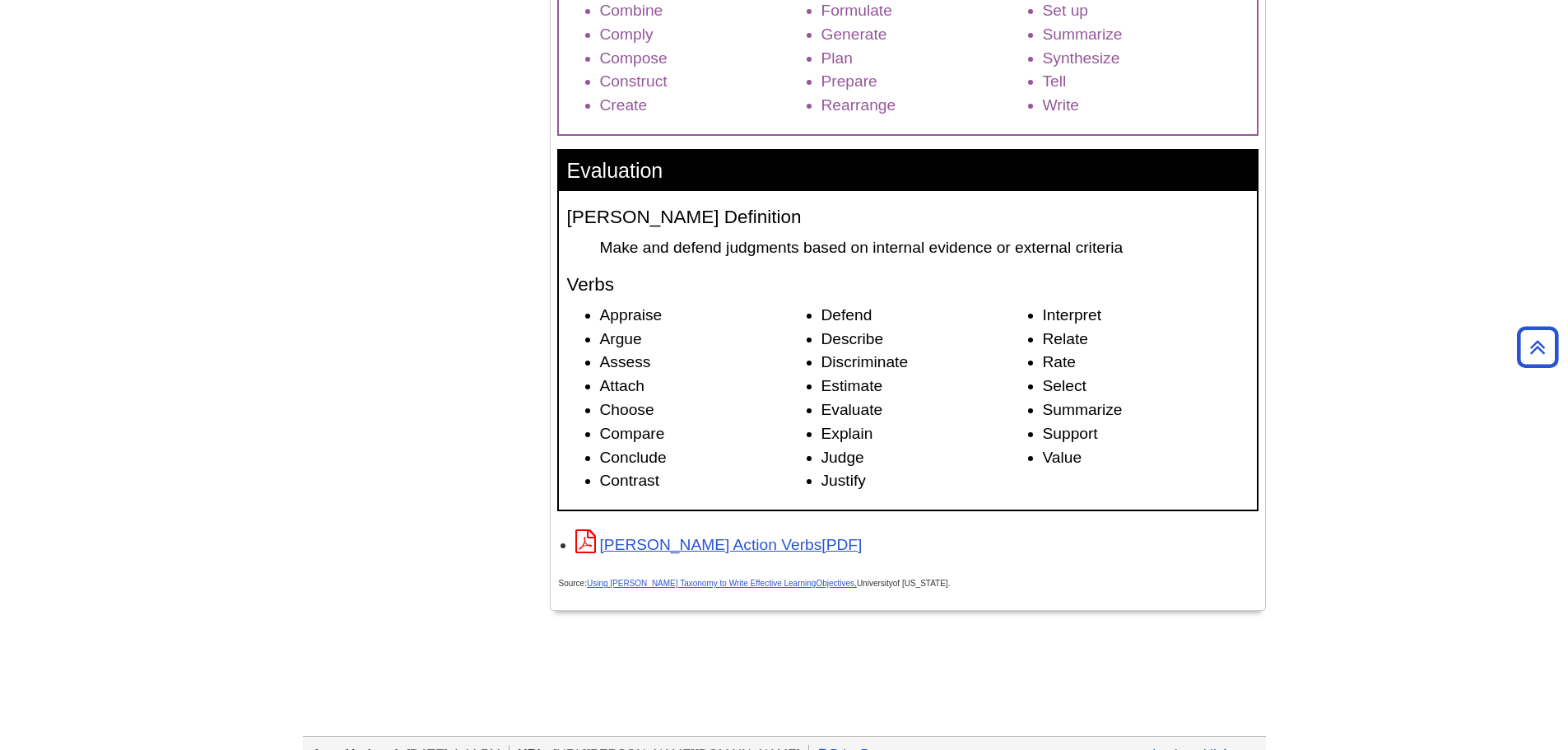
drag, startPoint x: 921, startPoint y: 491, endPoint x: 1075, endPoint y: 477, distance: 154.6
click at [914, 488] on div "Bloom's Definition Make and defend judgments based on internal evidence or exte…" at bounding box center [908, 351] width 698 height 319
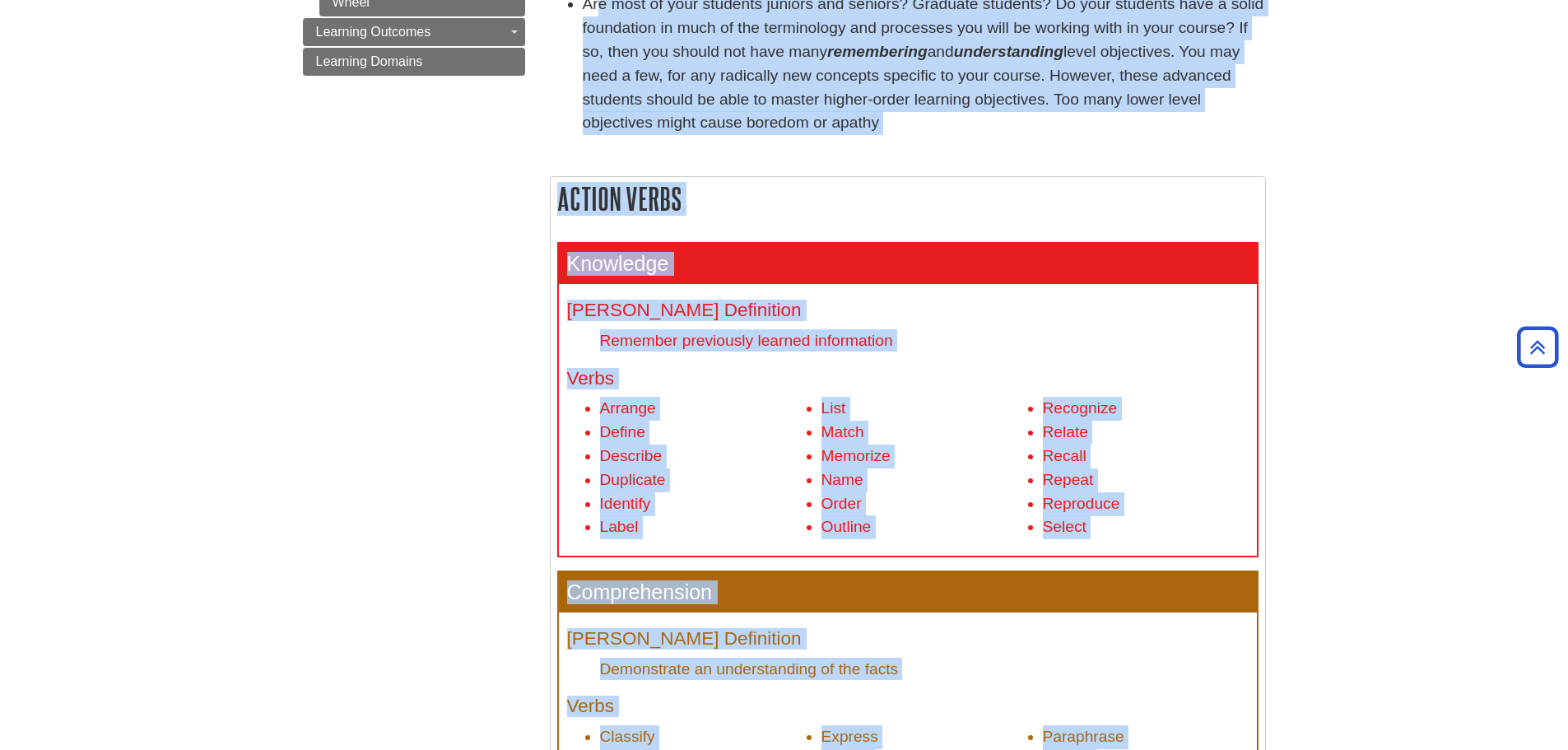
scroll to position [0, 0]
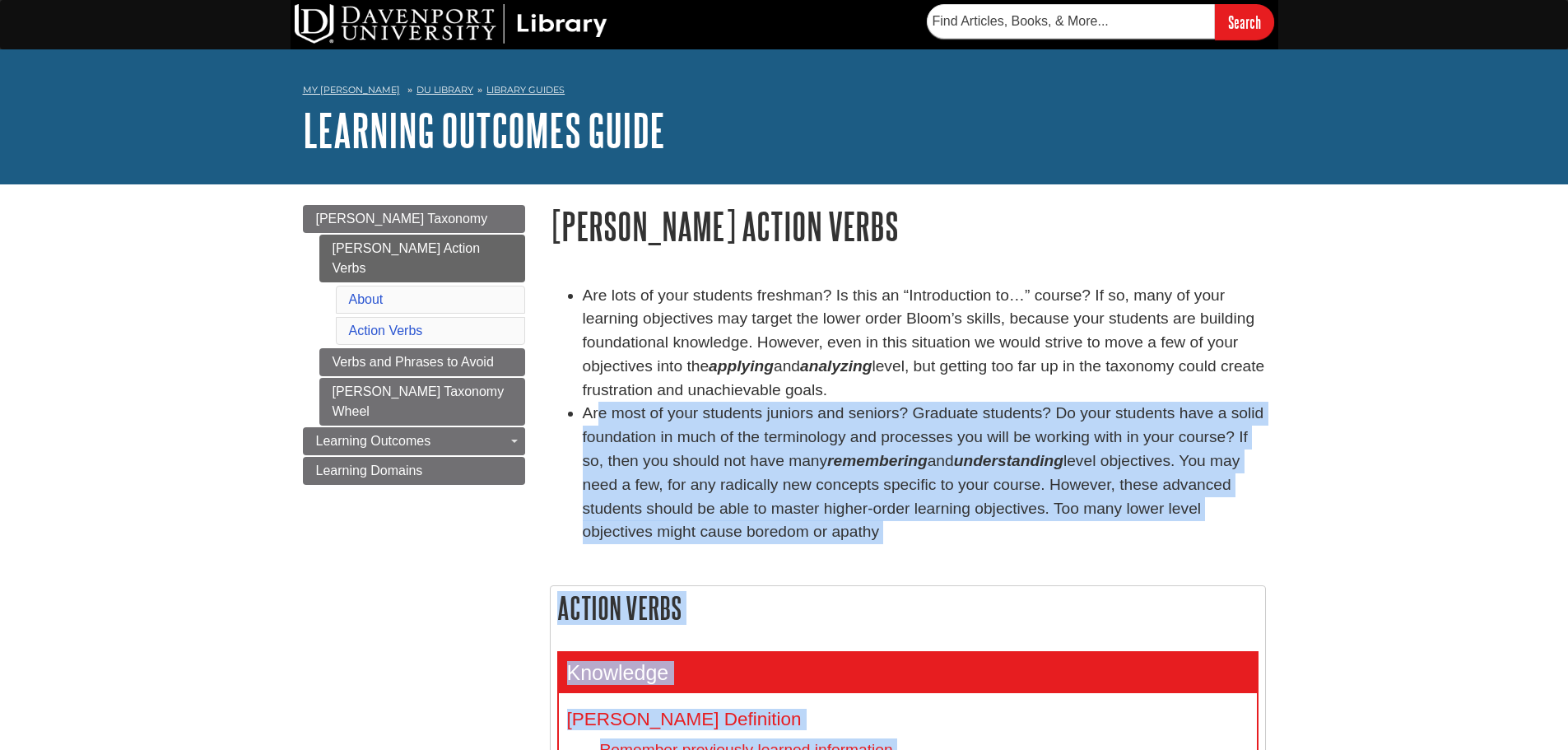
drag, startPoint x: 1117, startPoint y: 470, endPoint x: 545, endPoint y: 601, distance: 586.8
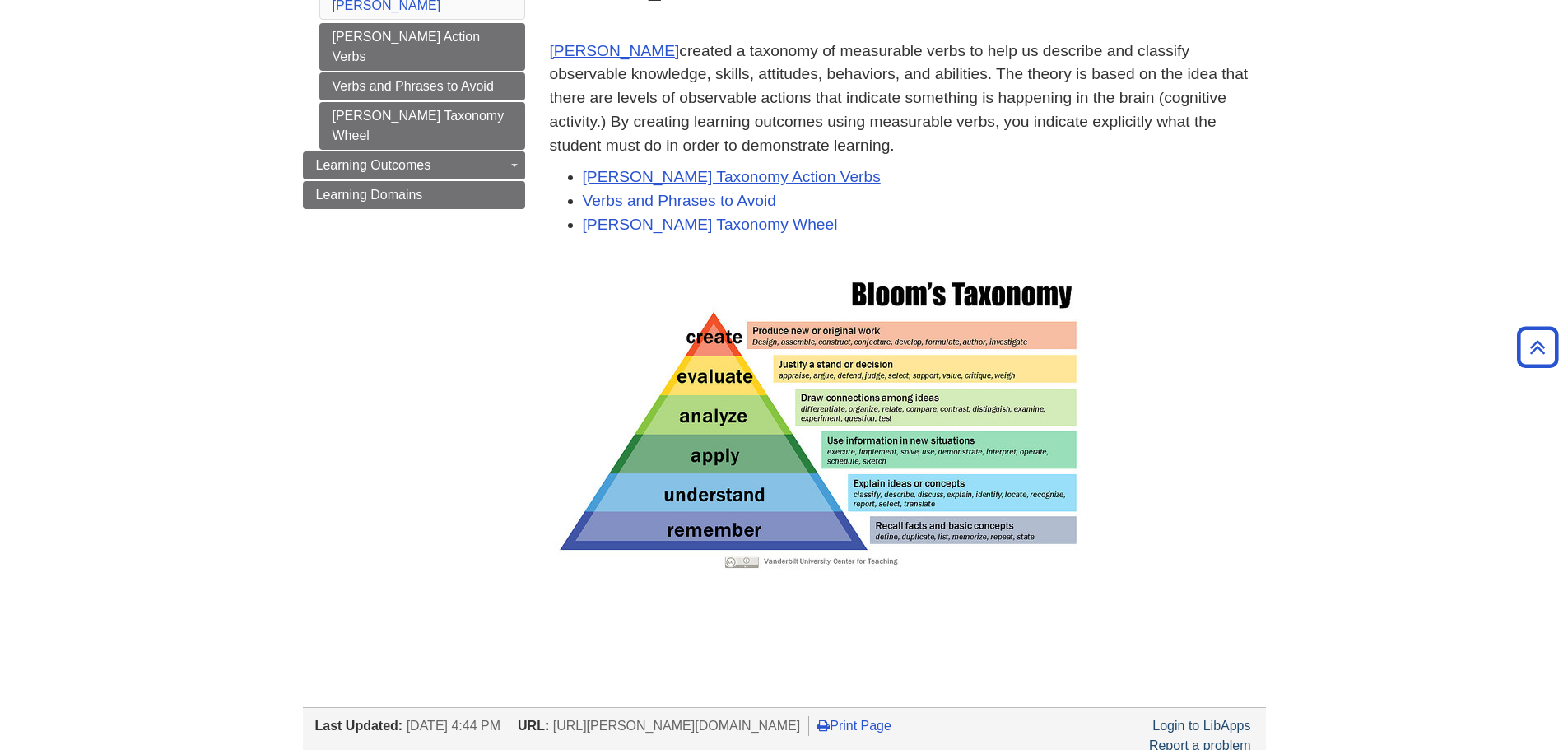
scroll to position [215, 0]
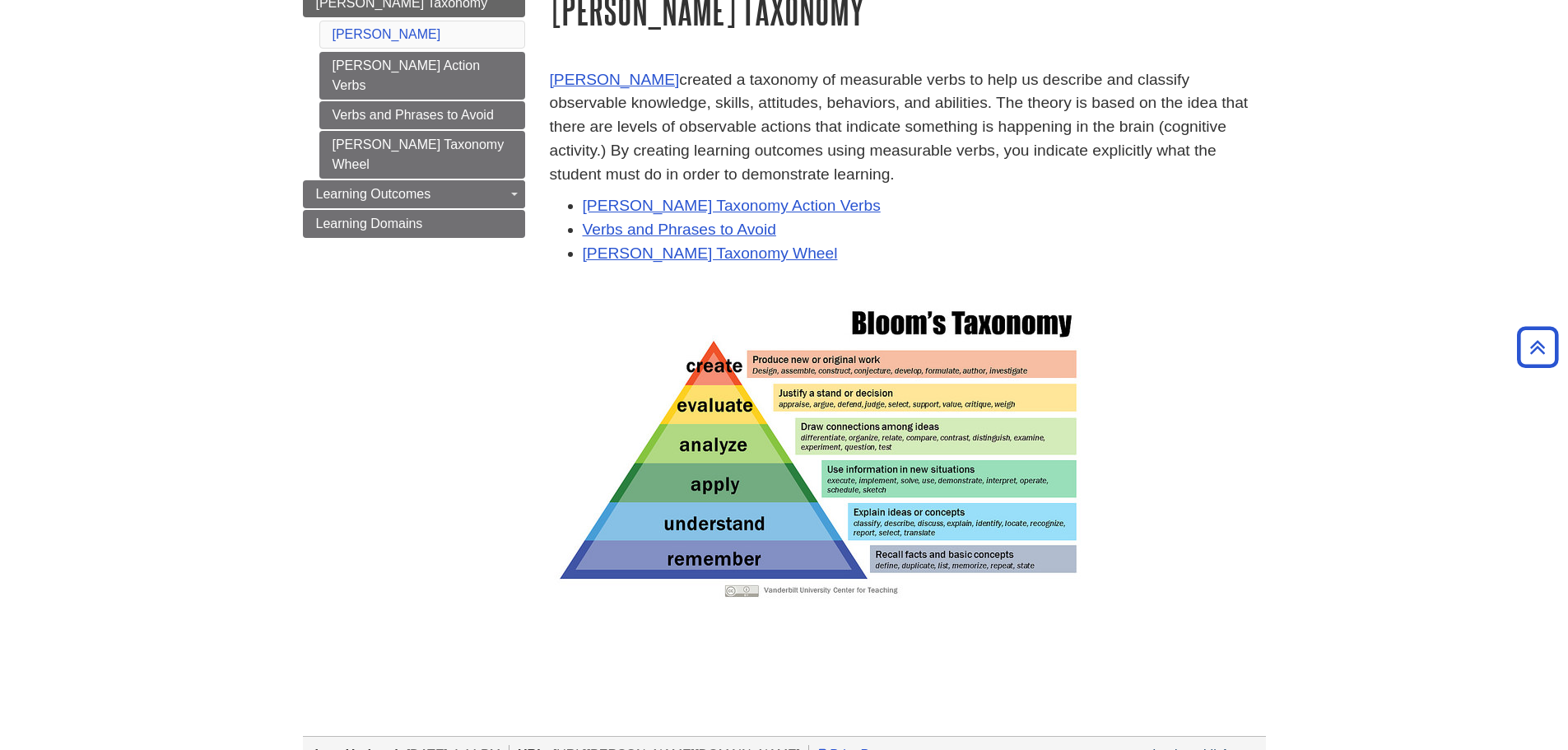
click at [860, 494] on img at bounding box center [817, 449] width 527 height 296
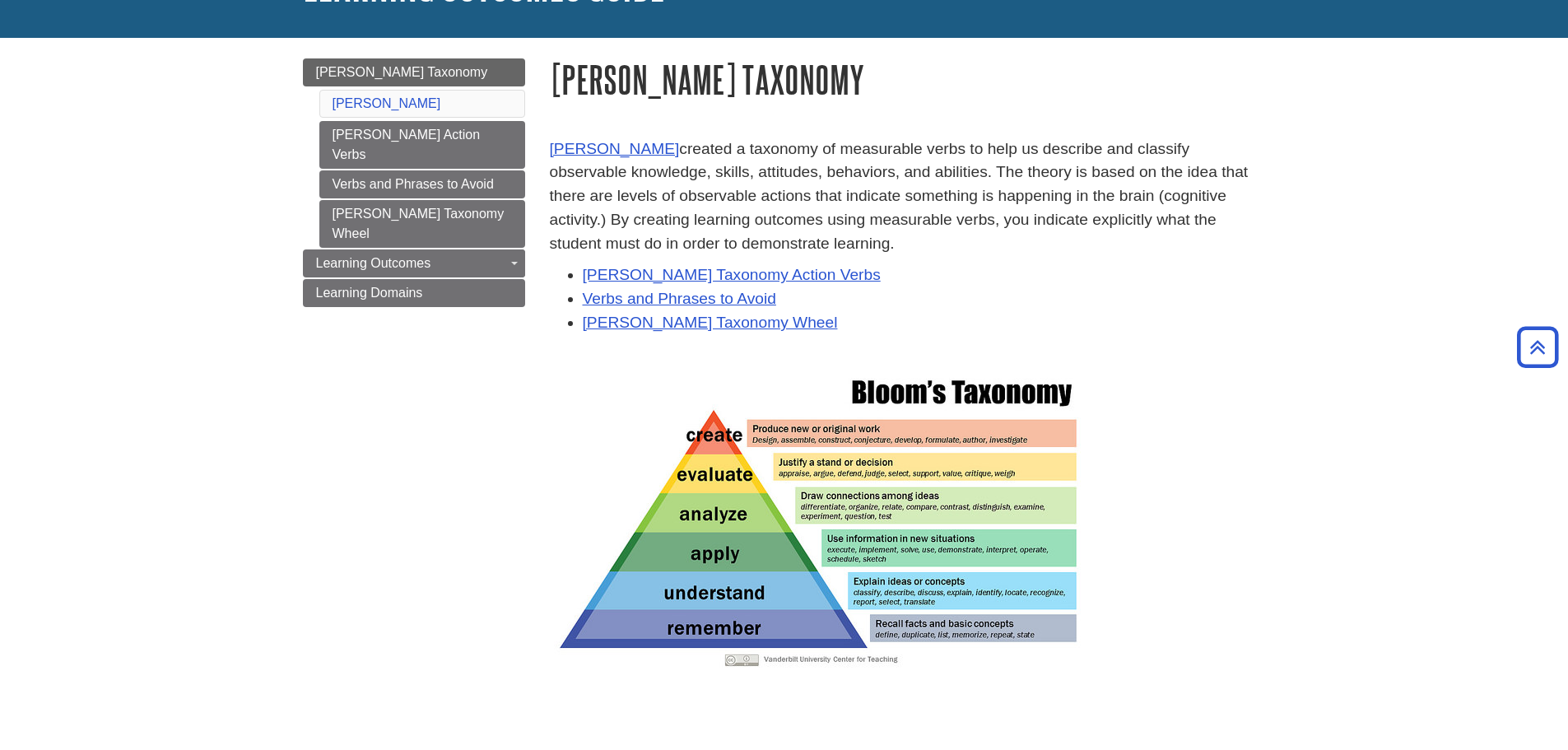
scroll to position [0, 0]
